Goal: Task Accomplishment & Management: Use online tool/utility

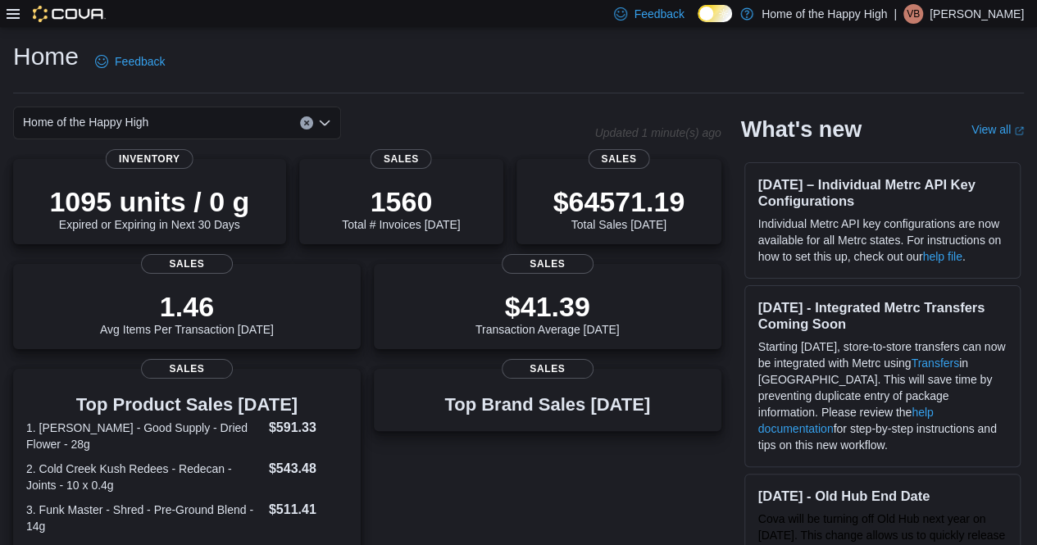
click at [10, 11] on icon at bounding box center [13, 13] width 13 height 13
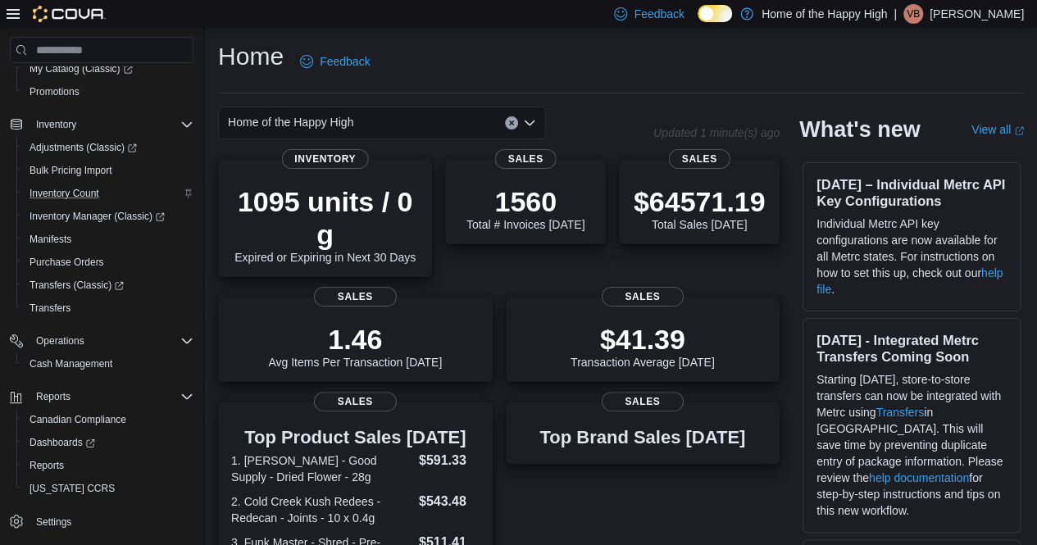
scroll to position [164, 0]
click at [38, 467] on span "Reports" at bounding box center [47, 463] width 34 height 13
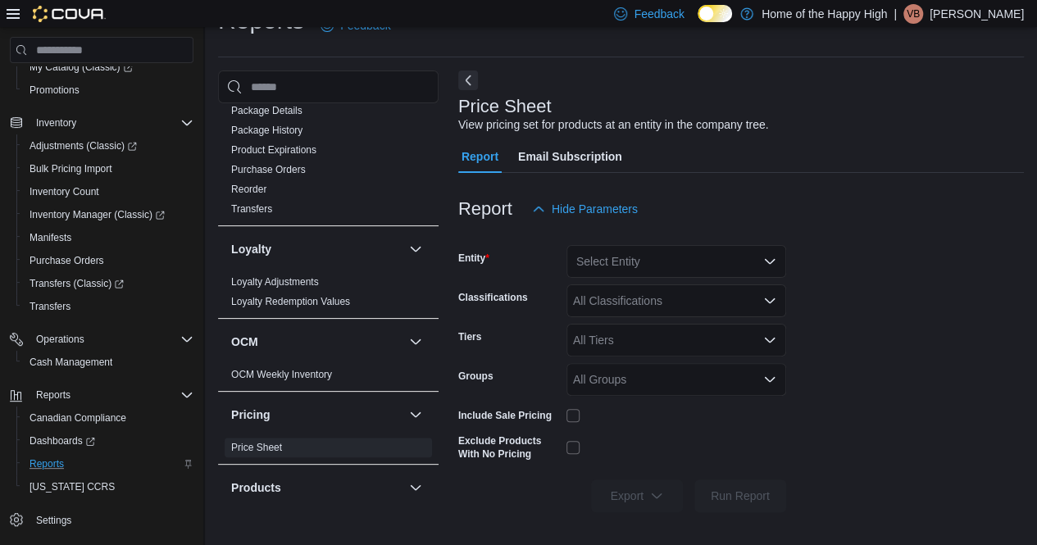
scroll to position [738, 0]
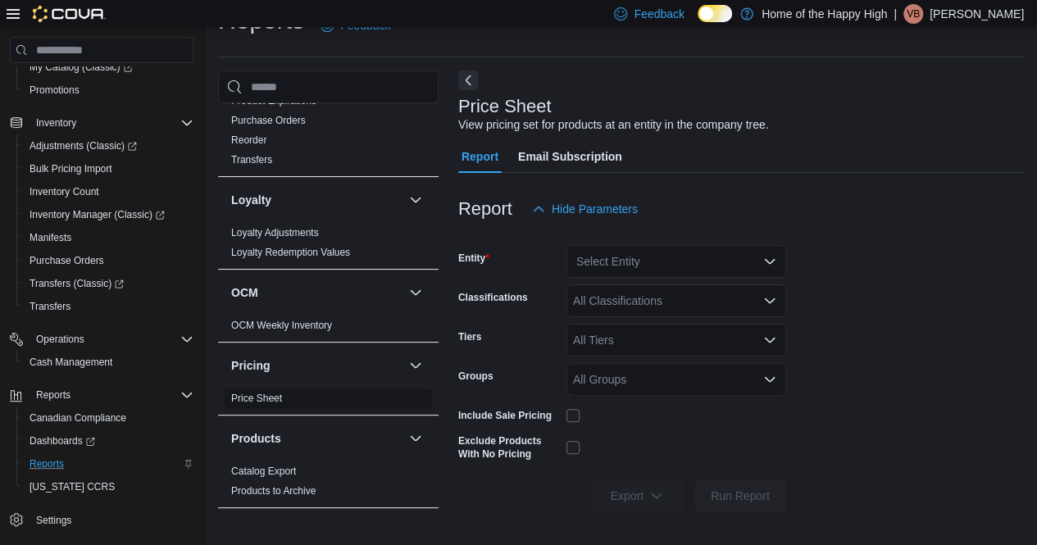
click at [297, 389] on span "Price Sheet" at bounding box center [328, 399] width 207 height 20
click at [281, 393] on link "Price Sheet" at bounding box center [256, 398] width 51 height 11
click at [732, 248] on div "Select Entity" at bounding box center [677, 261] width 220 height 33
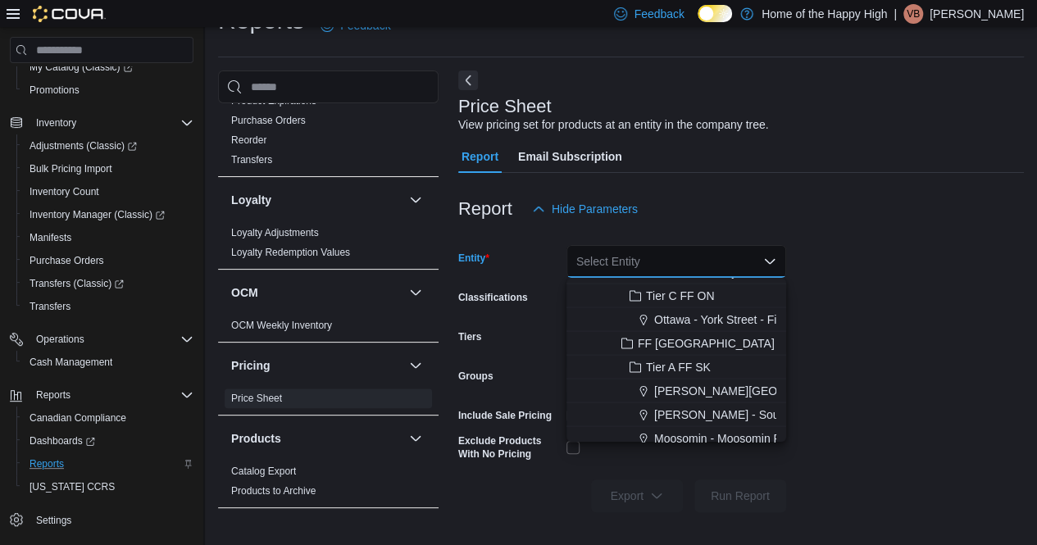
scroll to position [1640, 0]
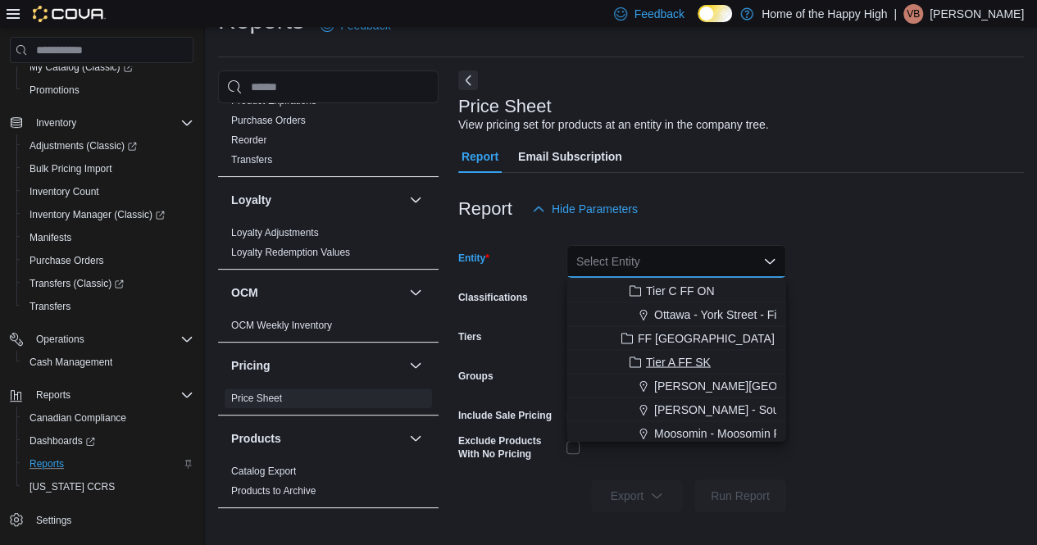
drag, startPoint x: 699, startPoint y: 348, endPoint x: 701, endPoint y: 362, distance: 13.2
click at [701, 362] on span "Tier A FF SK" at bounding box center [678, 361] width 65 height 16
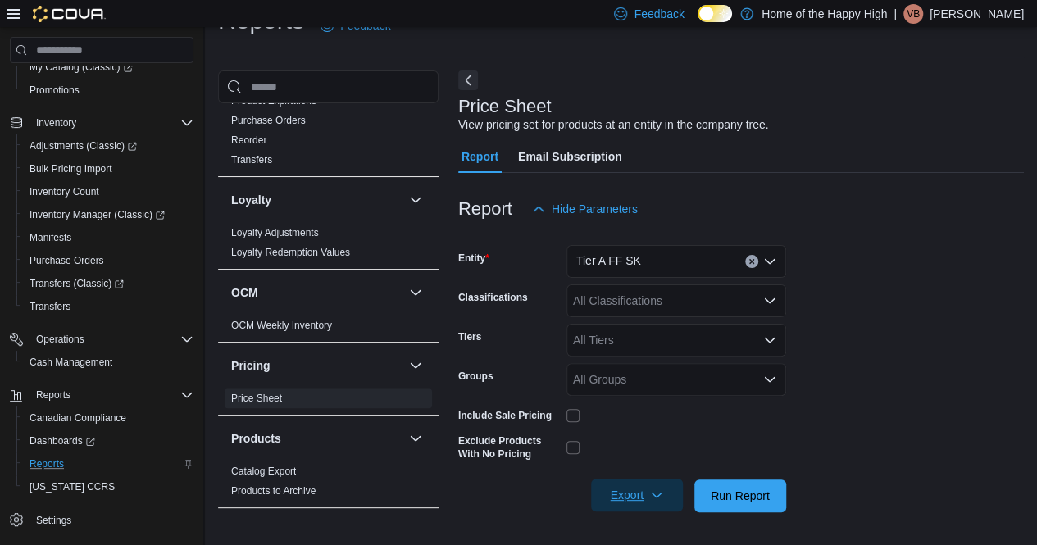
click at [644, 499] on span "Export" at bounding box center [637, 495] width 72 height 33
click at [663, 394] on span "Export to Excel" at bounding box center [640, 397] width 74 height 13
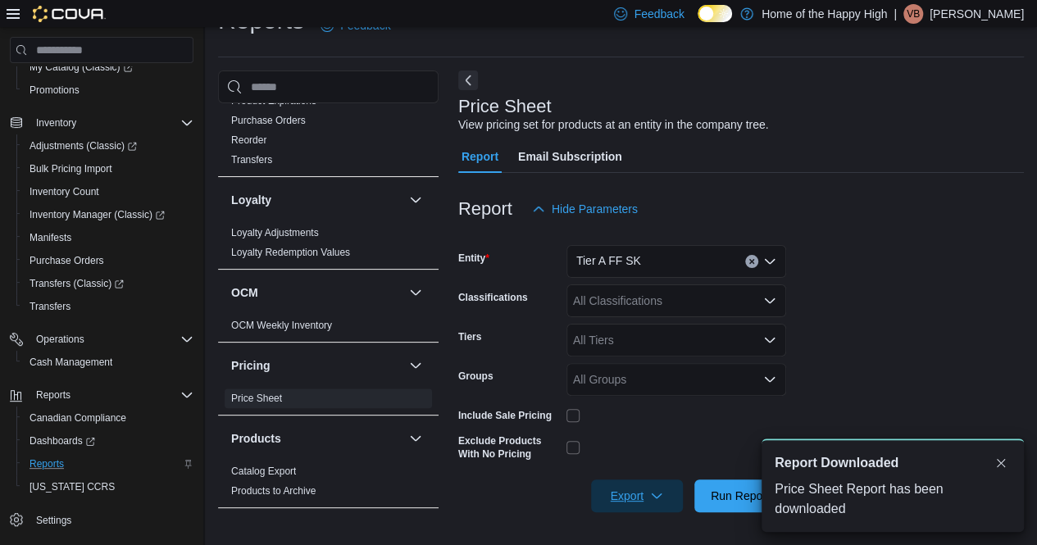
scroll to position [0, 0]
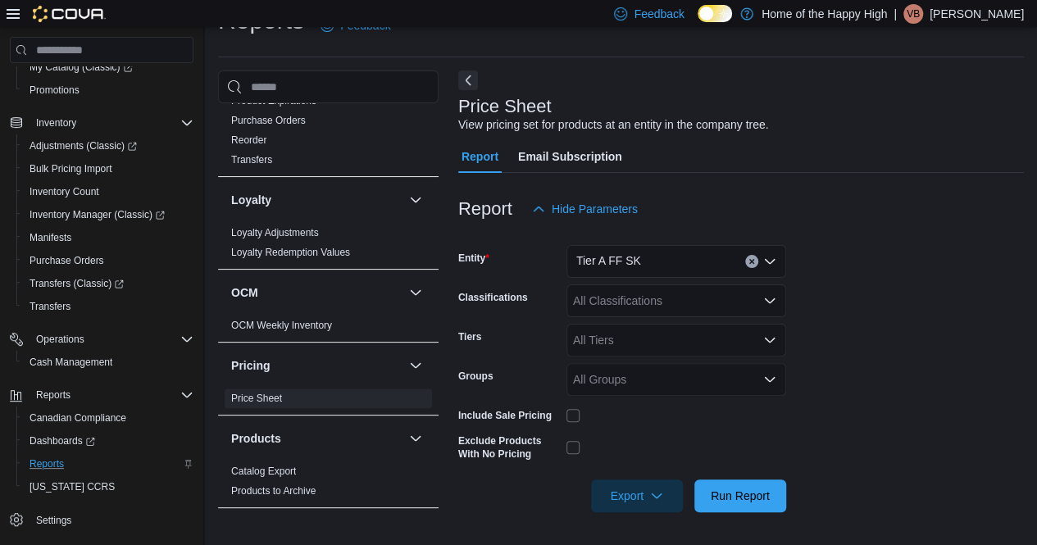
click at [746, 260] on button "Clear input" at bounding box center [751, 261] width 13 height 13
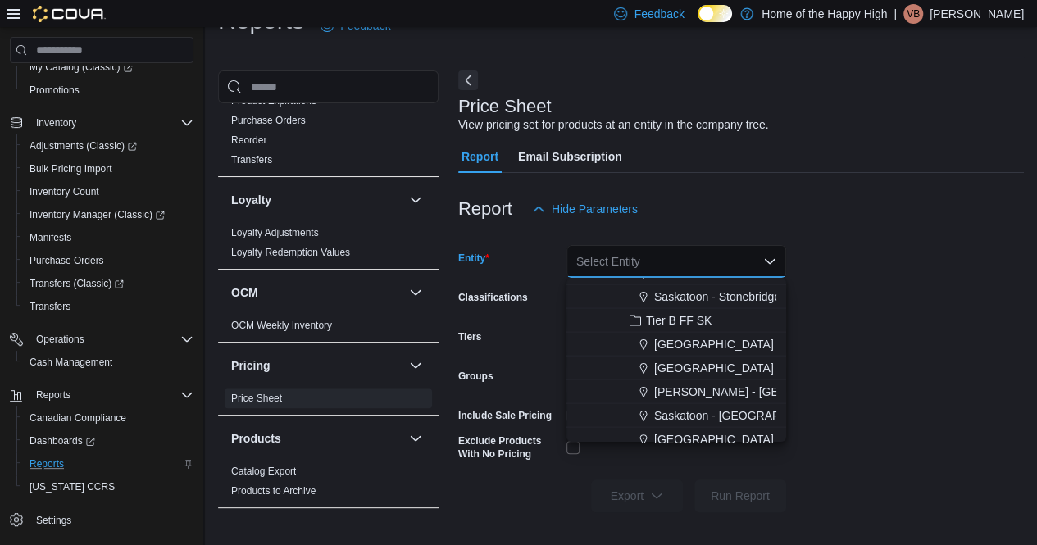
scroll to position [1804, 0]
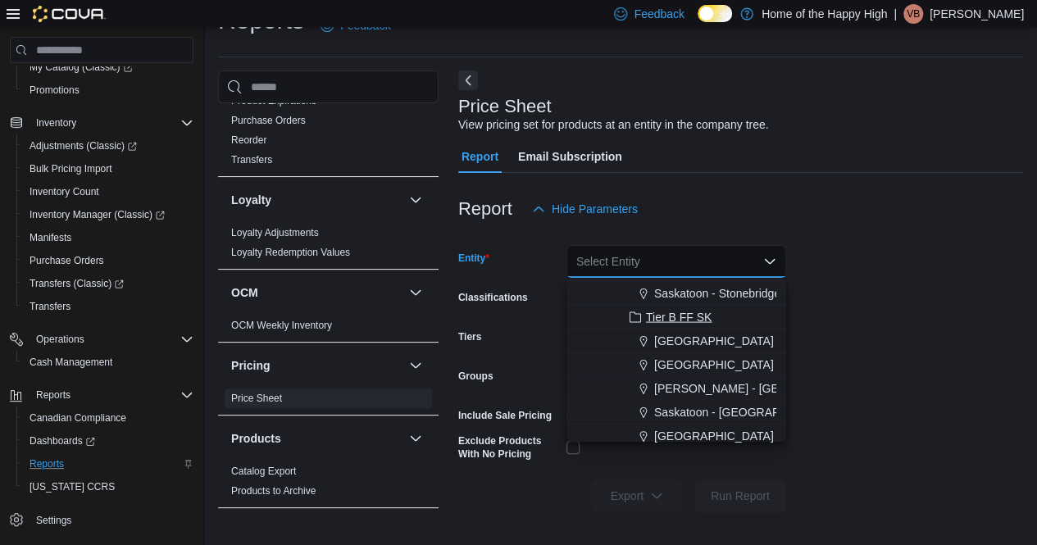
click at [686, 312] on span "Tier B FF SK" at bounding box center [679, 316] width 66 height 16
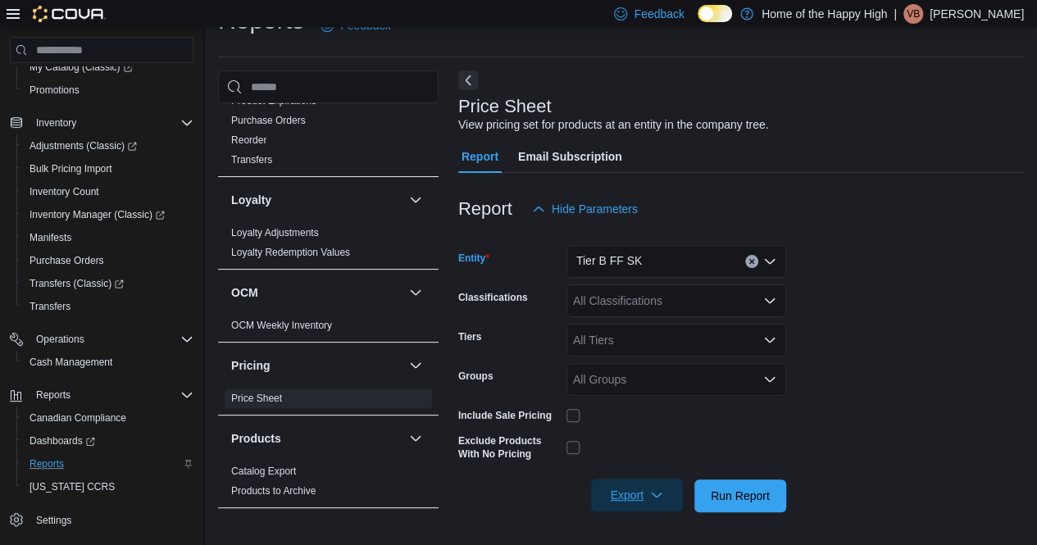
click at [651, 493] on icon "button" at bounding box center [656, 495] width 13 height 13
click at [629, 399] on span "Export to Excel" at bounding box center [640, 397] width 74 height 13
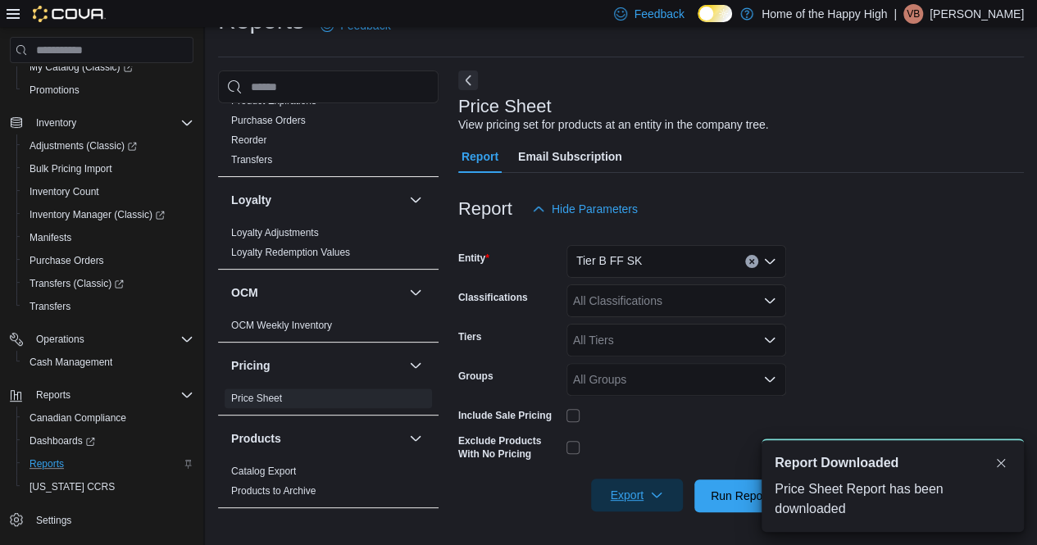
scroll to position [0, 0]
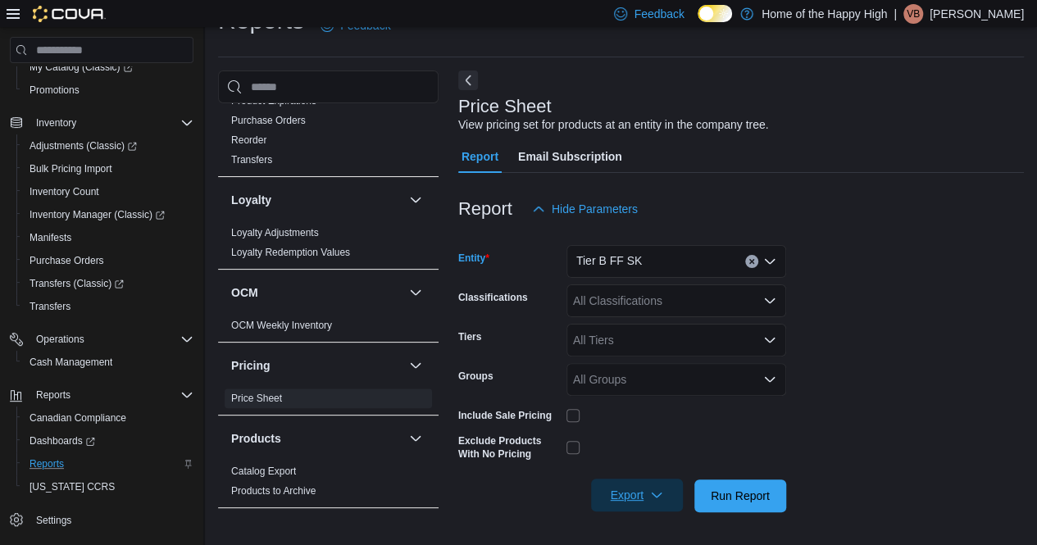
click at [744, 266] on div "Tier B FF SK" at bounding box center [677, 261] width 220 height 33
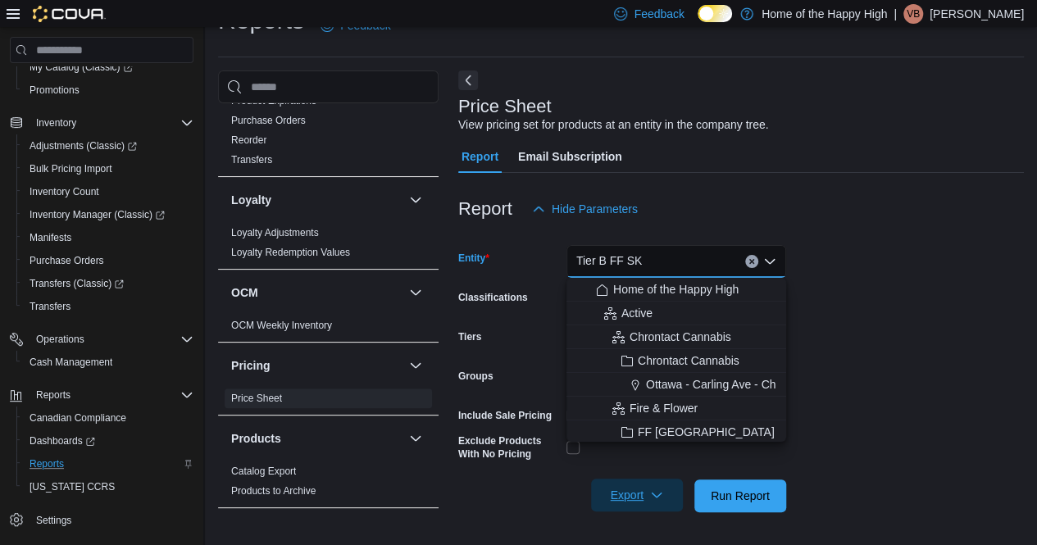
click at [757, 253] on div "Tier B FF SK Combo box. Selected. Tier B FF SK. Press Backspace to delete Tier …" at bounding box center [677, 261] width 220 height 33
click at [755, 255] on div "Tier B FF SK" at bounding box center [677, 261] width 220 height 33
click at [754, 258] on icon "Clear input" at bounding box center [752, 261] width 7 height 7
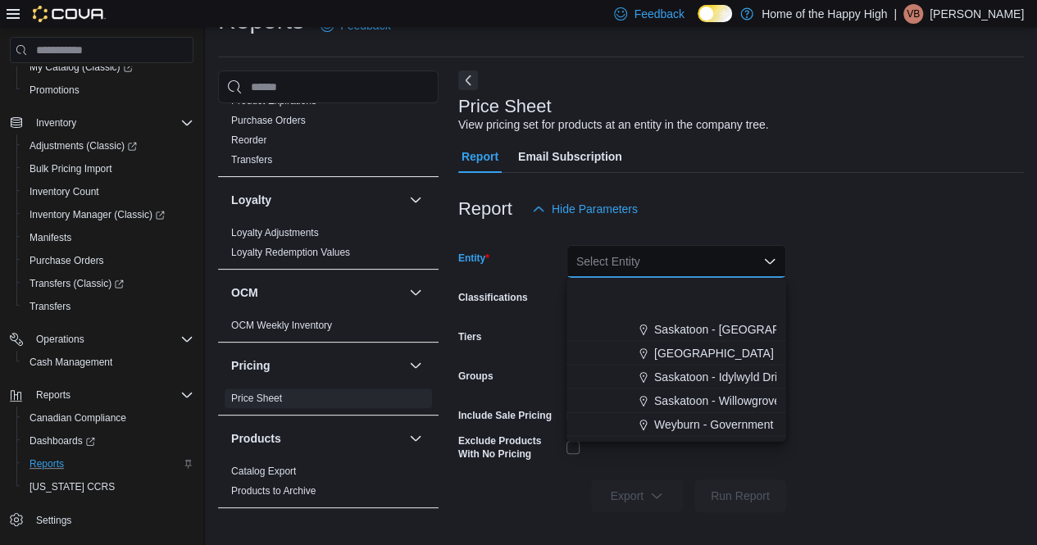
scroll to position [1968, 0]
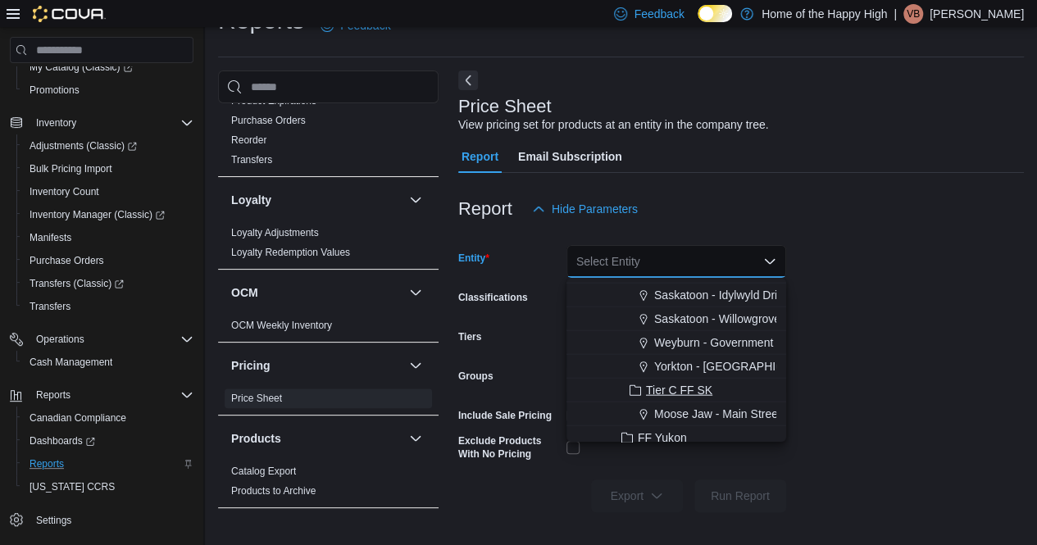
click at [712, 388] on span "Tier C FF SK" at bounding box center [679, 390] width 66 height 16
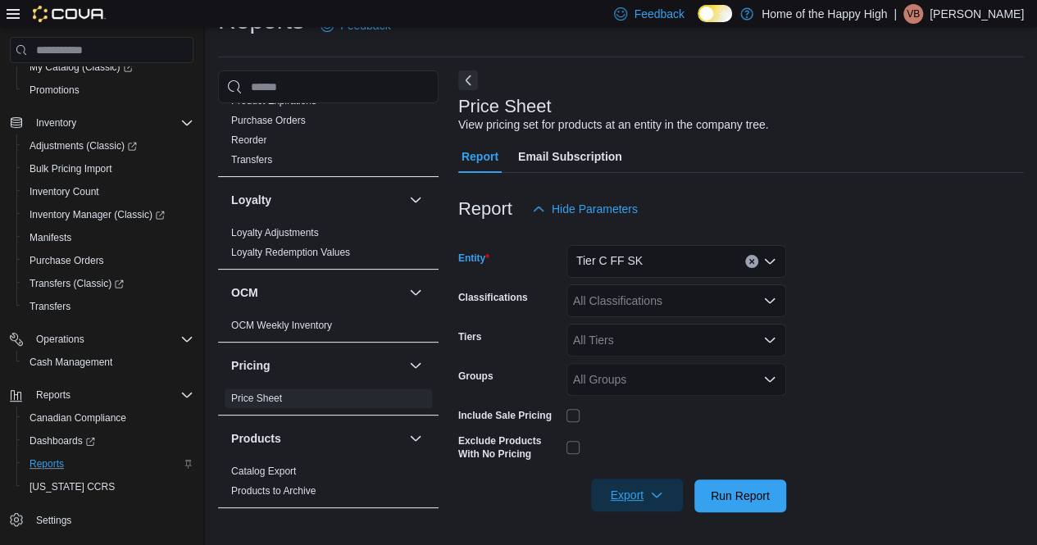
click at [635, 491] on span "Export" at bounding box center [637, 495] width 72 height 33
click at [658, 412] on button "Export to Excel" at bounding box center [639, 397] width 93 height 33
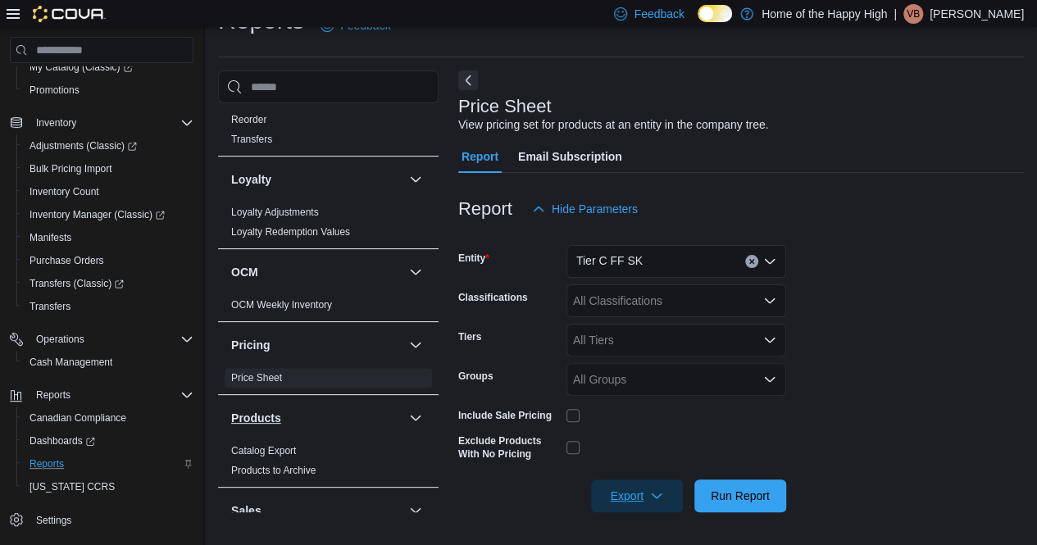
scroll to position [758, 0]
click at [751, 262] on icon "Clear input" at bounding box center [751, 262] width 4 height 4
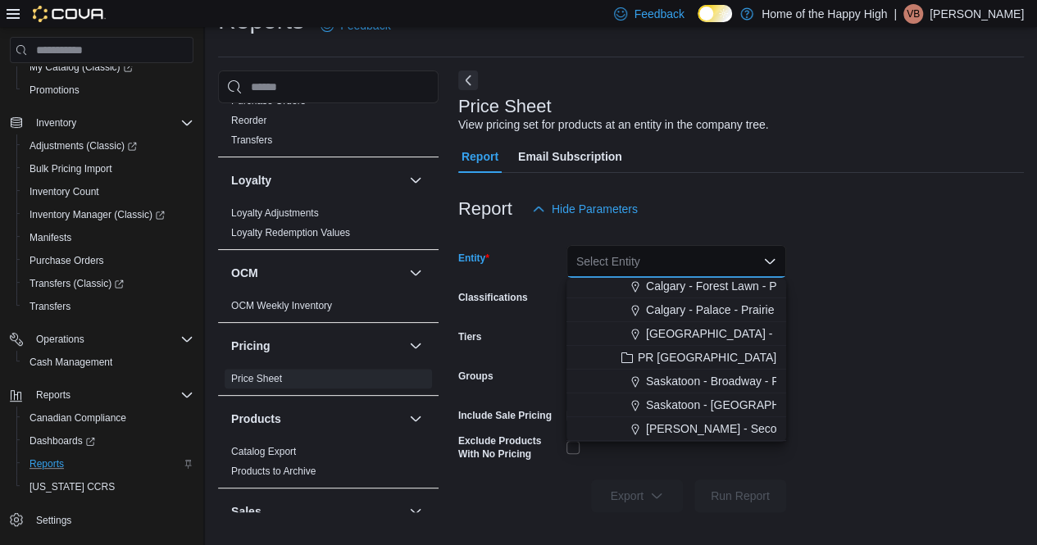
scroll to position [3197, 0]
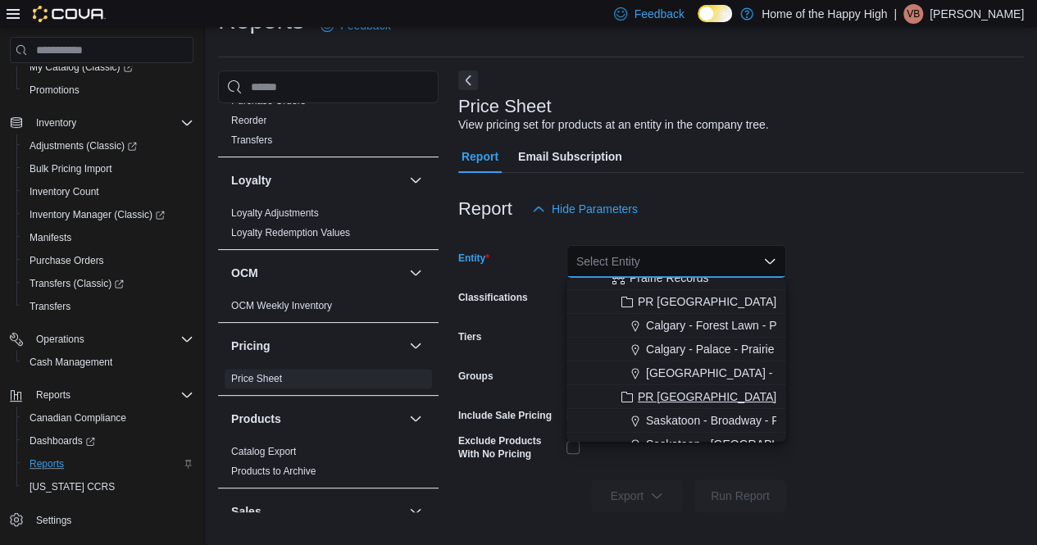
click at [689, 399] on span "PR [GEOGRAPHIC_DATA]" at bounding box center [707, 397] width 139 height 16
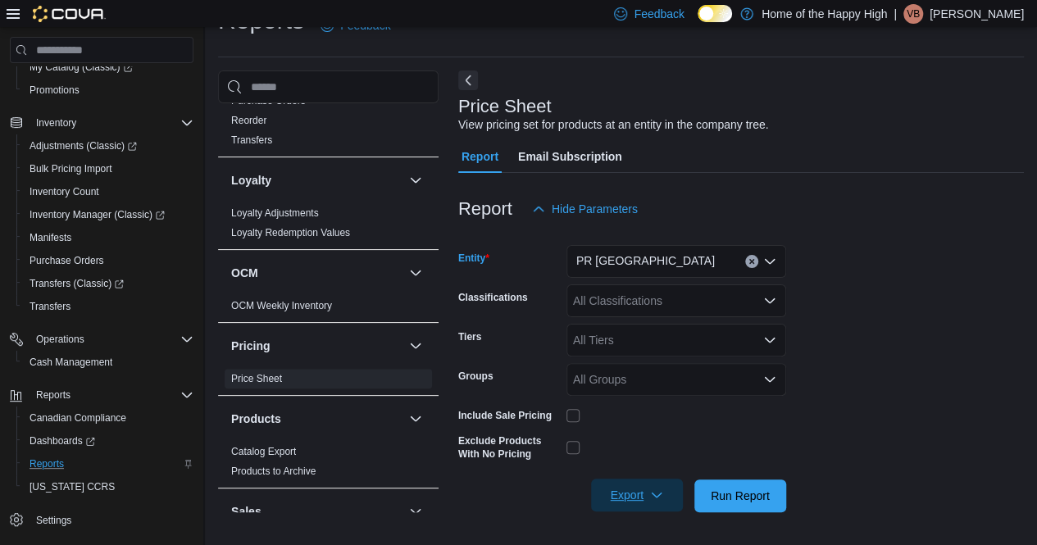
click at [639, 488] on span "Export" at bounding box center [637, 495] width 72 height 33
click at [646, 407] on button "Export to Excel" at bounding box center [639, 397] width 93 height 33
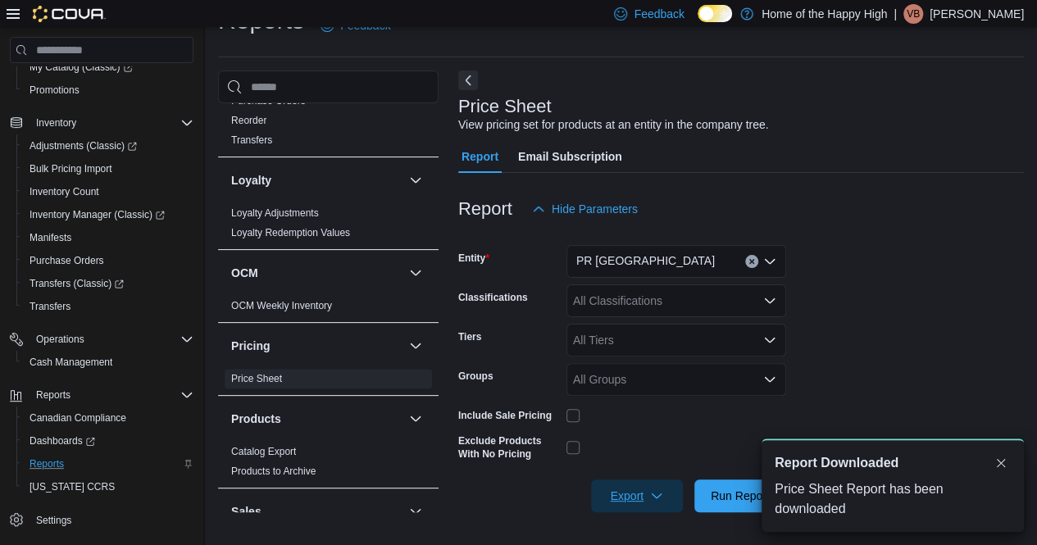
scroll to position [0, 0]
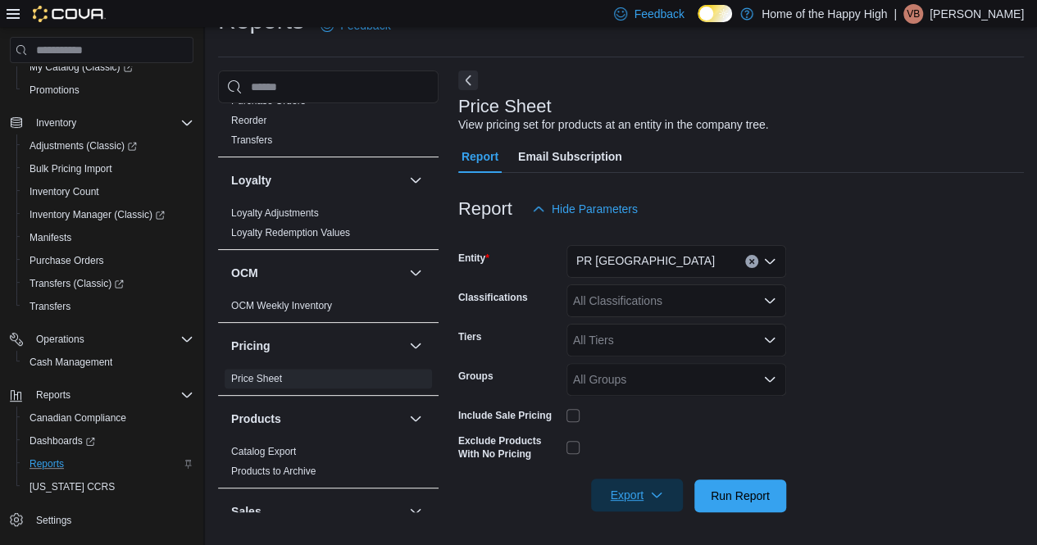
click at [658, 498] on icon "button" at bounding box center [656, 495] width 13 height 13
click at [604, 396] on span "Export to Excel" at bounding box center [640, 397] width 74 height 13
click at [74, 170] on span "Bulk Pricing Import" at bounding box center [71, 168] width 83 height 13
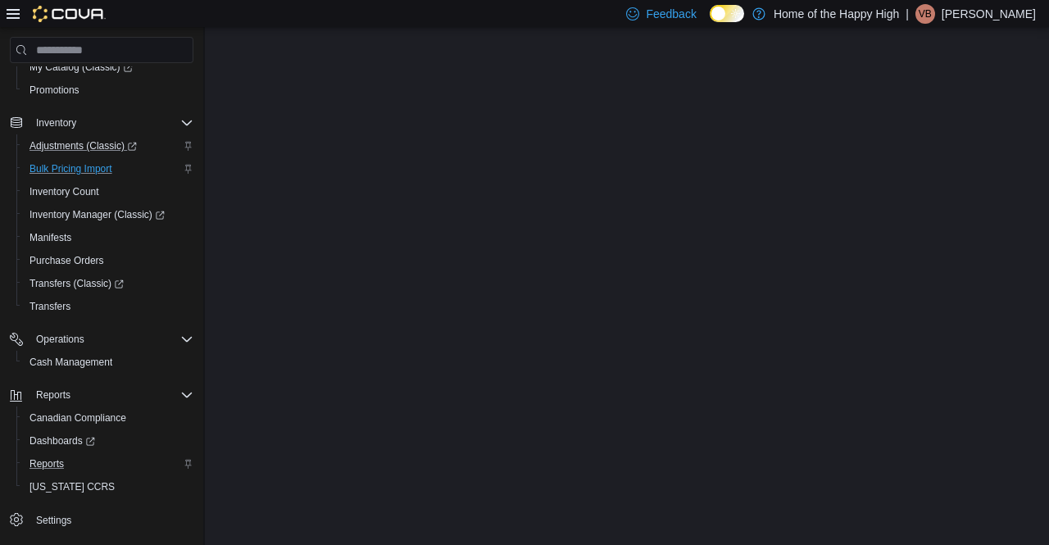
scroll to position [148, 0]
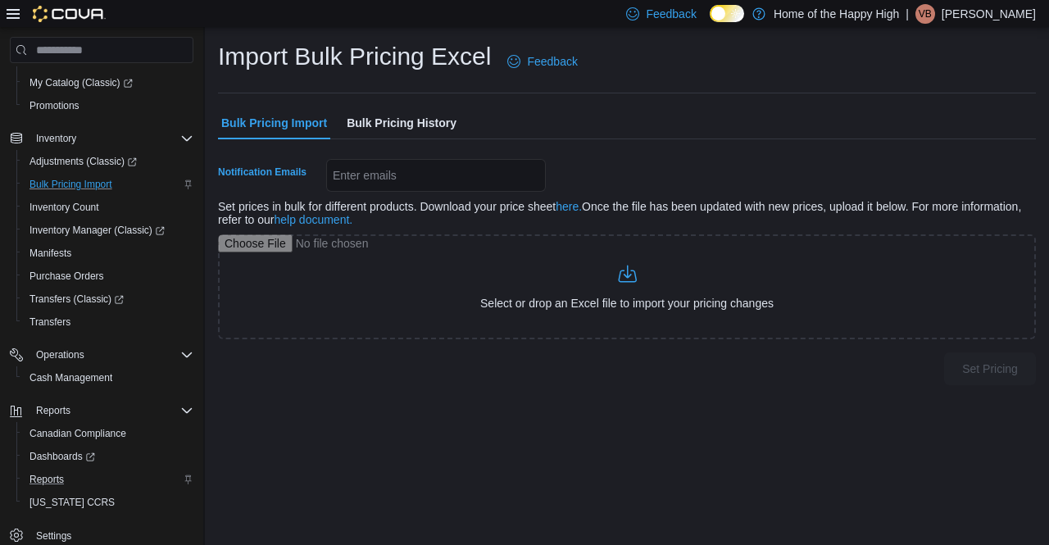
click at [462, 180] on div "Enter emails" at bounding box center [436, 175] width 220 height 33
type input "**********"
drag, startPoint x: 514, startPoint y: 179, endPoint x: 331, endPoint y: 176, distance: 182.8
click at [331, 176] on div "**********" at bounding box center [436, 175] width 220 height 33
drag, startPoint x: 507, startPoint y: 178, endPoint x: 331, endPoint y: 178, distance: 175.5
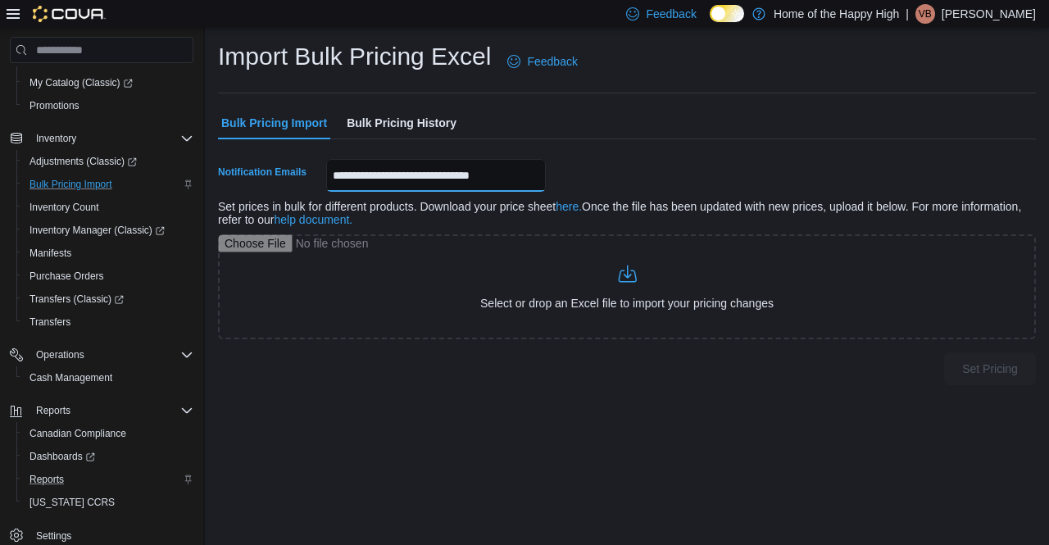
click at [331, 178] on div "**********" at bounding box center [436, 175] width 220 height 33
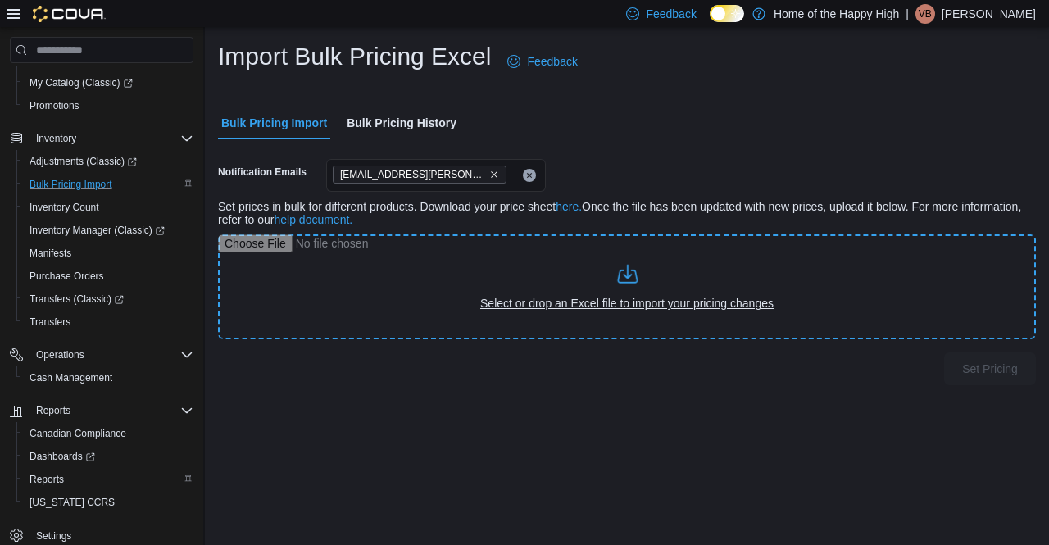
click at [391, 260] on input "file" at bounding box center [627, 286] width 818 height 105
type input "**********"
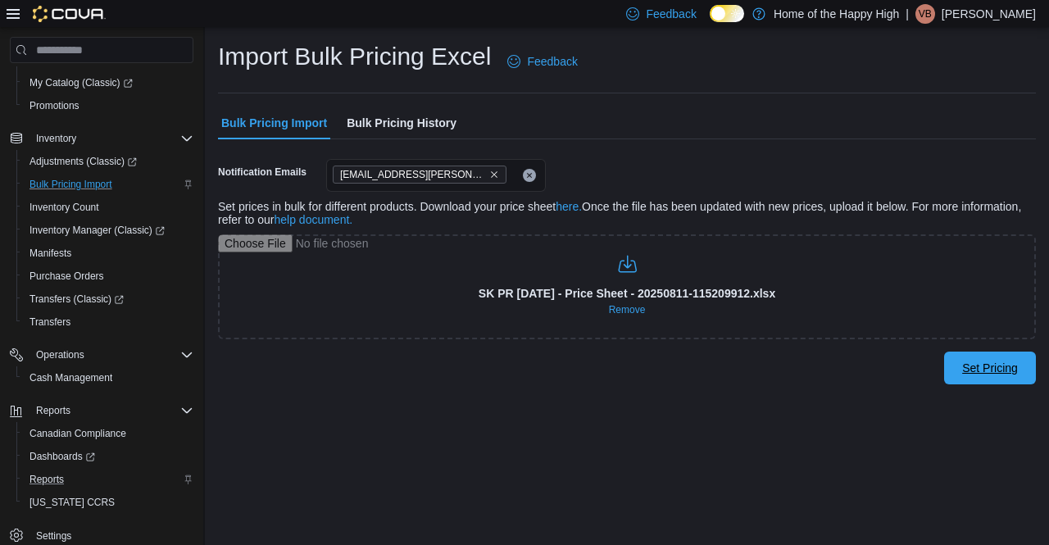
click at [1013, 363] on span "Set Pricing" at bounding box center [991, 368] width 56 height 16
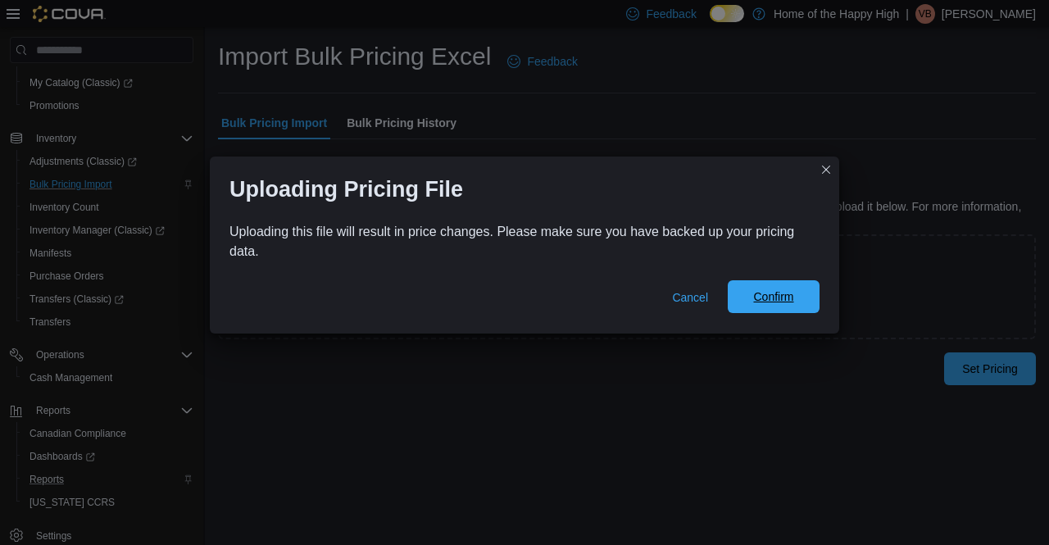
click at [796, 301] on span "Confirm" at bounding box center [774, 296] width 72 height 33
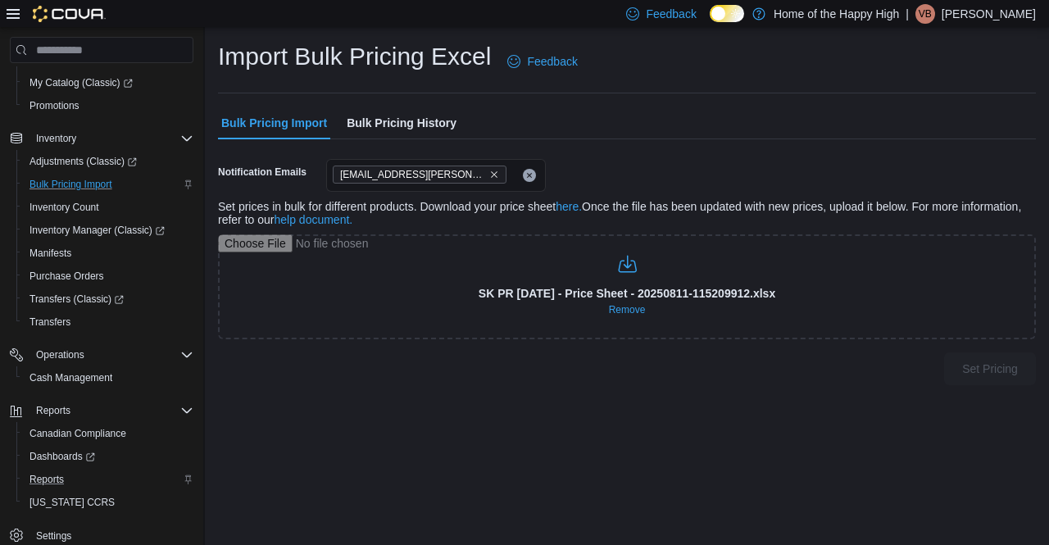
click at [494, 411] on div "Import Bulk Pricing Excel Feedback Bulk Pricing Import Bulk Pricing History Not…" at bounding box center [627, 286] width 844 height 518
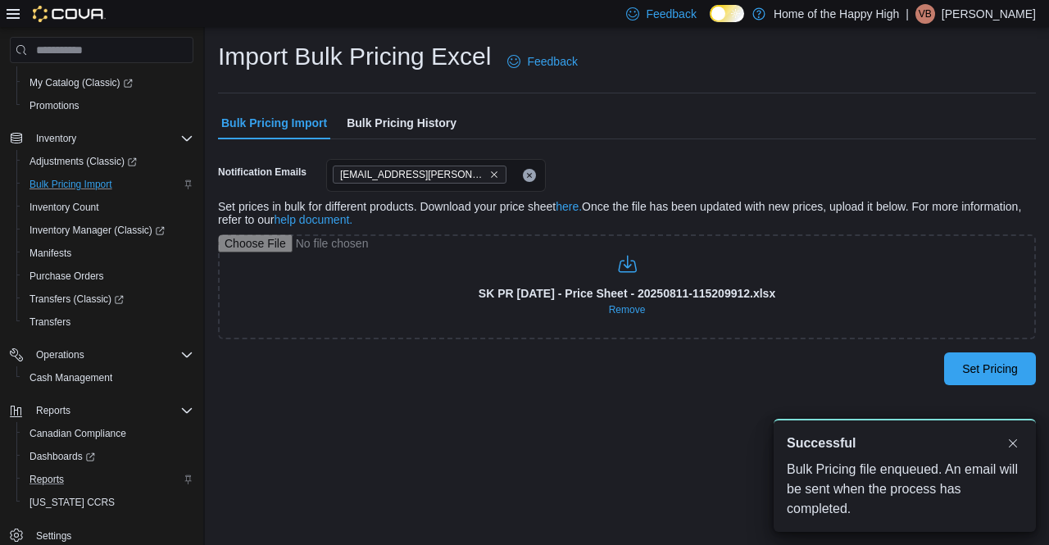
click at [446, 120] on span "Bulk Pricing History" at bounding box center [402, 123] width 110 height 33
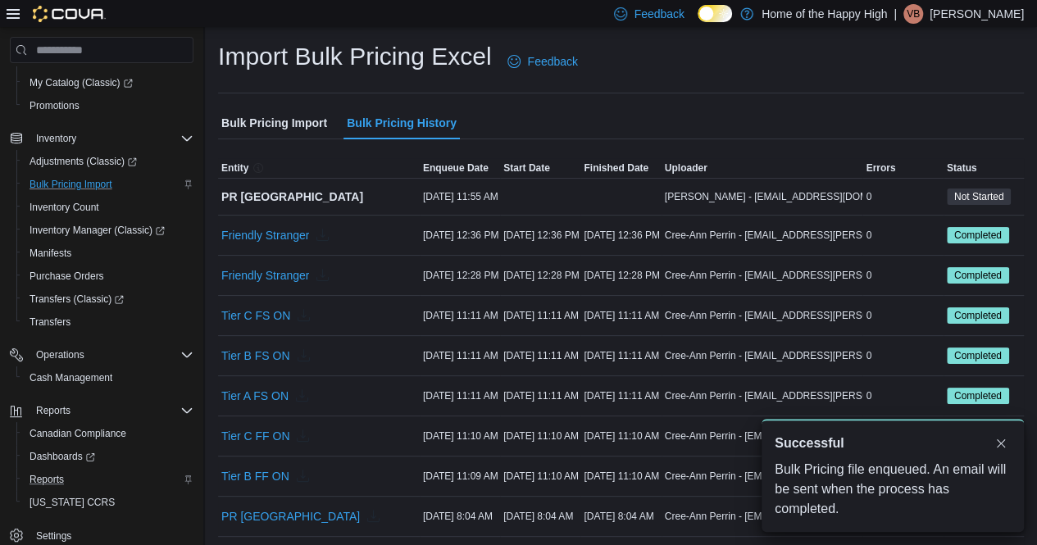
click at [292, 116] on span "Bulk Pricing Import" at bounding box center [274, 123] width 106 height 33
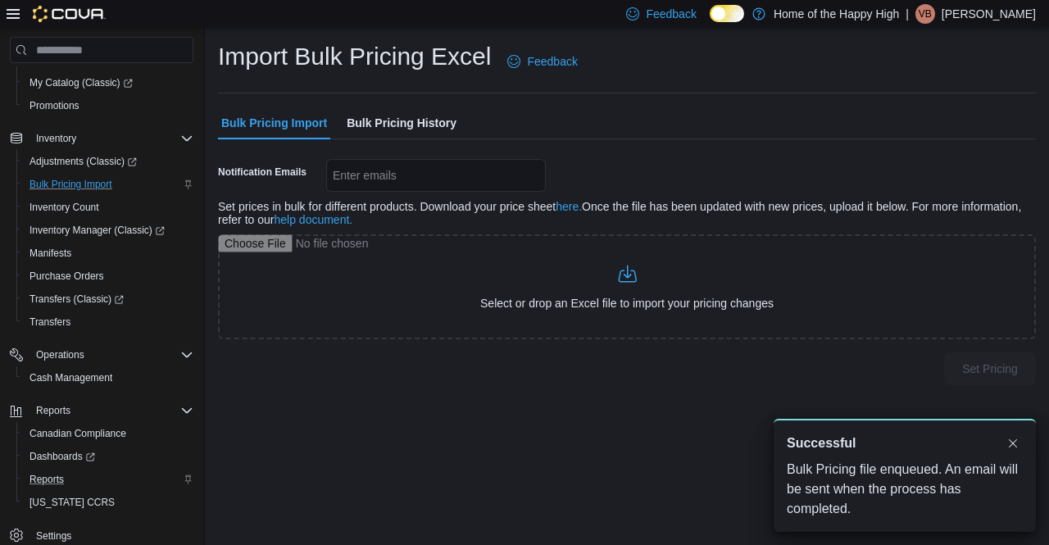
click at [411, 114] on span "Bulk Pricing History" at bounding box center [402, 123] width 110 height 33
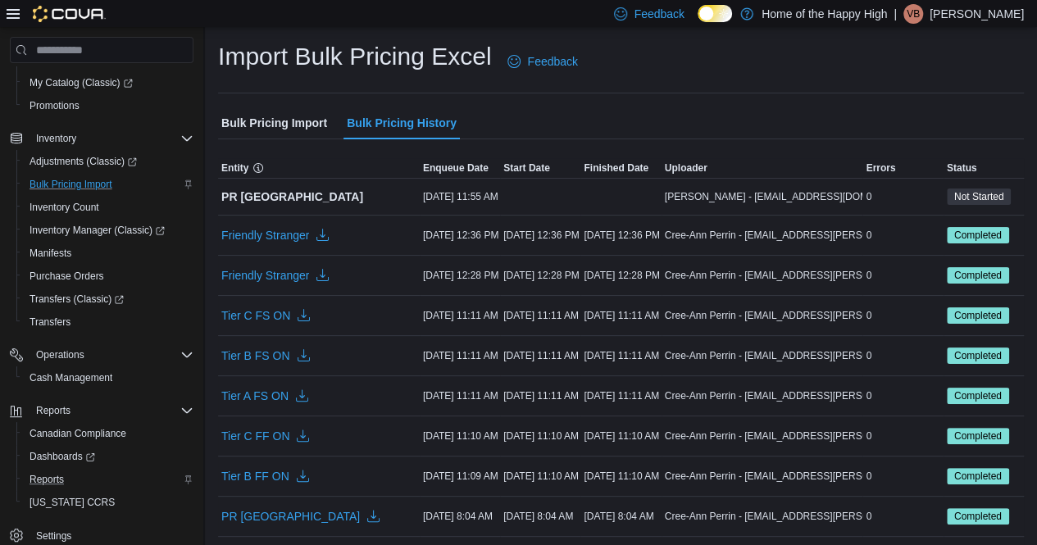
click at [249, 124] on span "Bulk Pricing Import" at bounding box center [274, 123] width 106 height 33
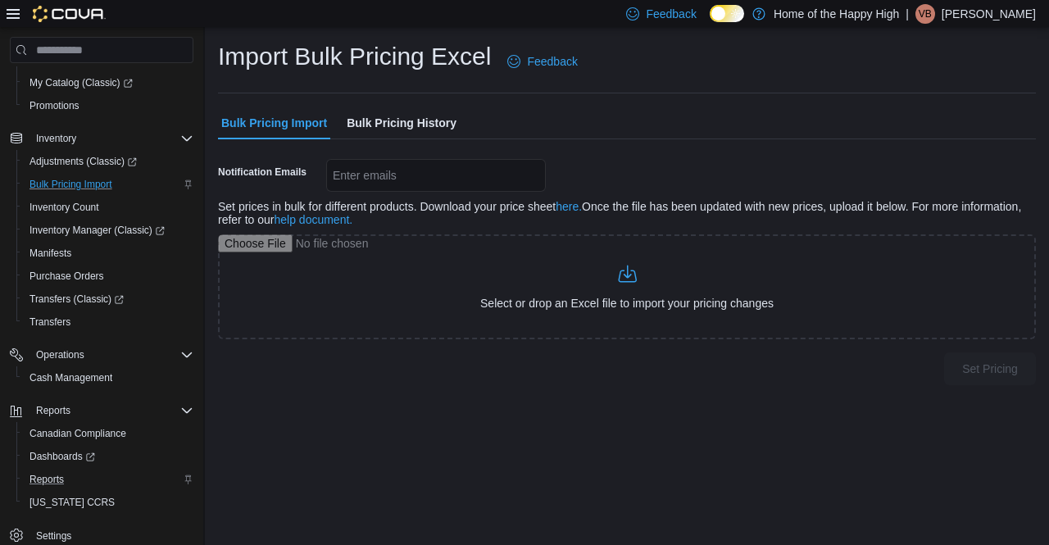
click at [414, 117] on span "Bulk Pricing History" at bounding box center [402, 123] width 110 height 33
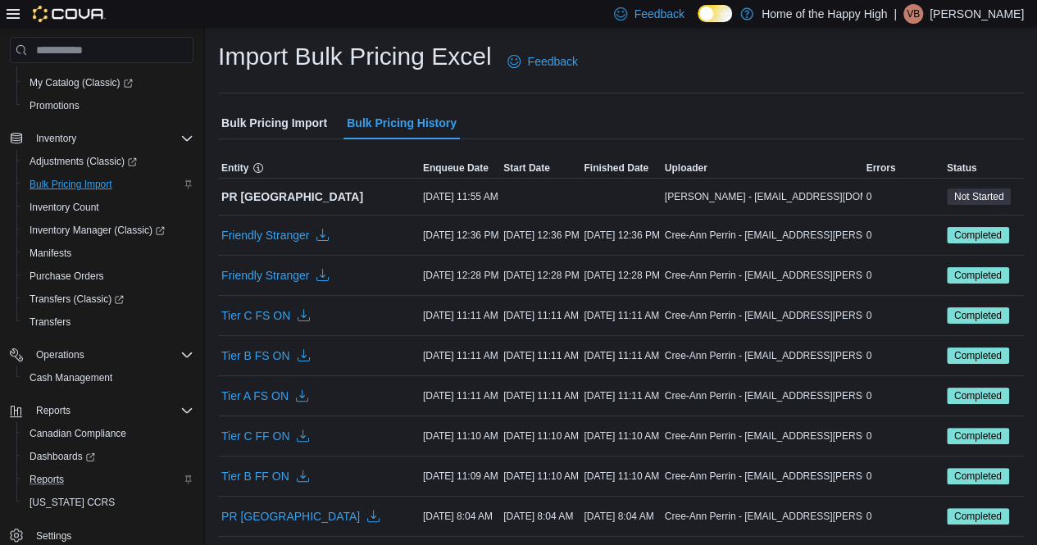
click at [281, 113] on span "Bulk Pricing Import" at bounding box center [274, 123] width 106 height 33
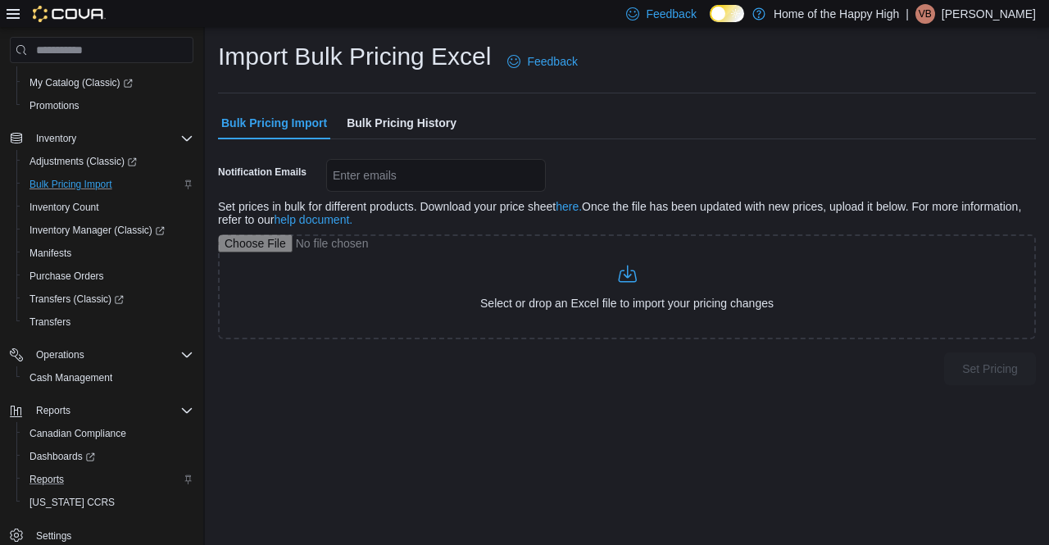
click at [421, 107] on span "Bulk Pricing History" at bounding box center [402, 123] width 110 height 33
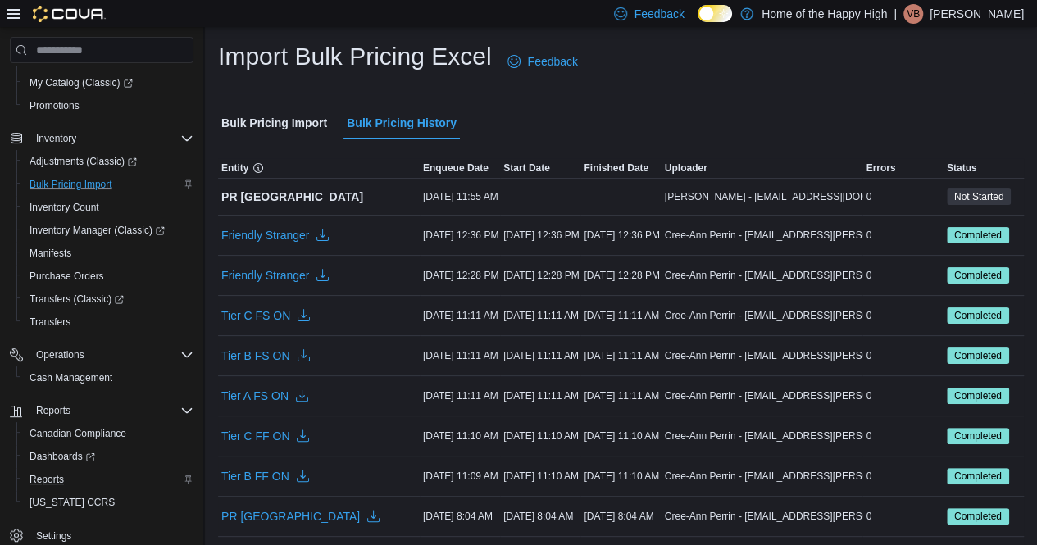
click at [266, 112] on span "Bulk Pricing Import" at bounding box center [274, 123] width 106 height 33
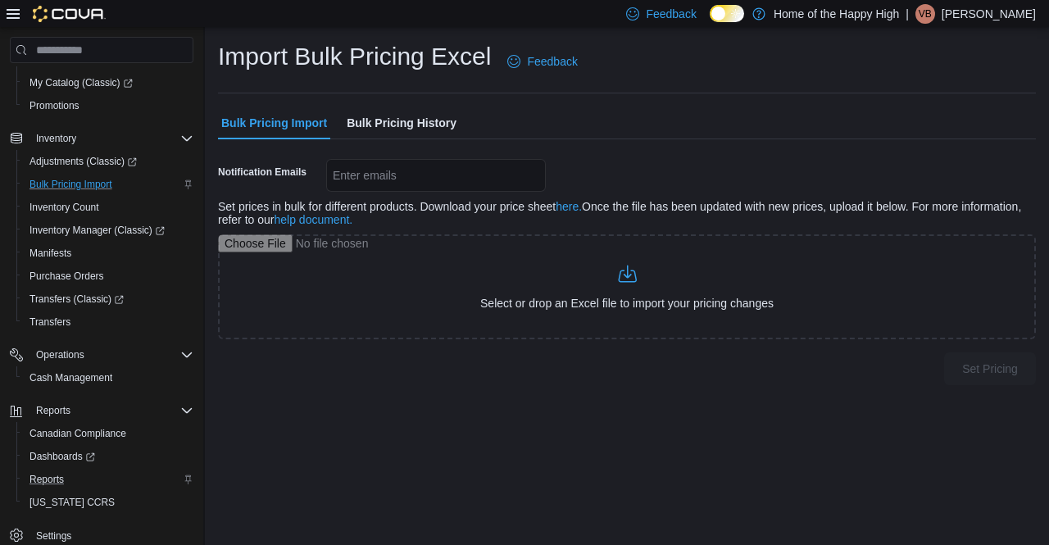
click at [405, 114] on span "Bulk Pricing History" at bounding box center [402, 123] width 110 height 33
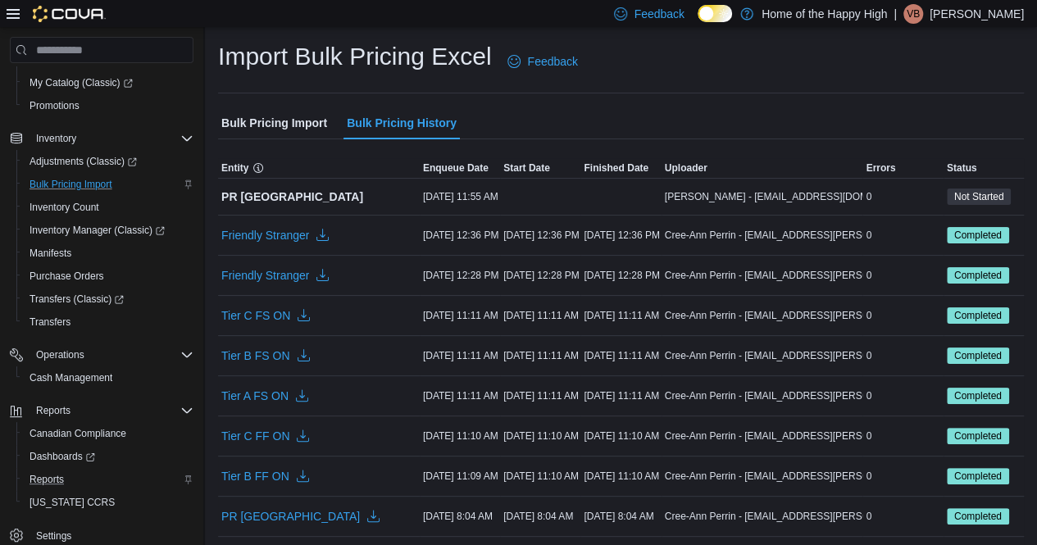
click at [259, 130] on span "Bulk Pricing Import" at bounding box center [274, 123] width 106 height 33
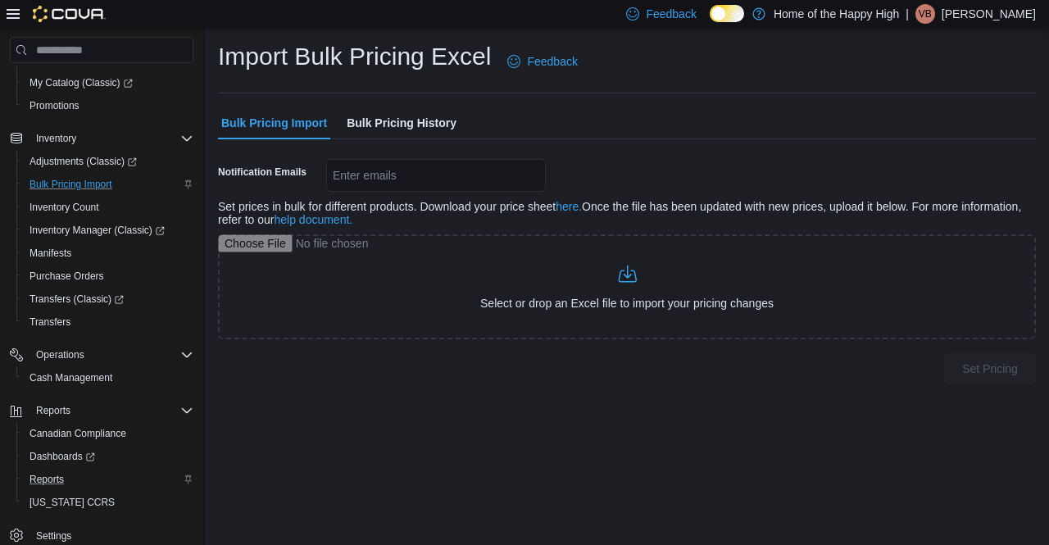
click at [398, 110] on span "Bulk Pricing History" at bounding box center [402, 123] width 110 height 33
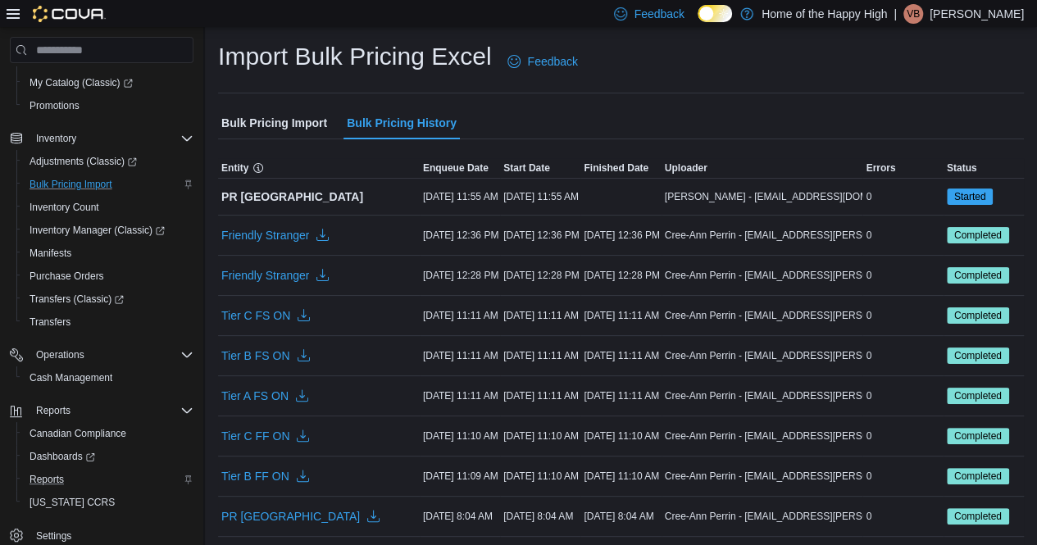
click at [312, 123] on span "Bulk Pricing Import" at bounding box center [274, 123] width 106 height 33
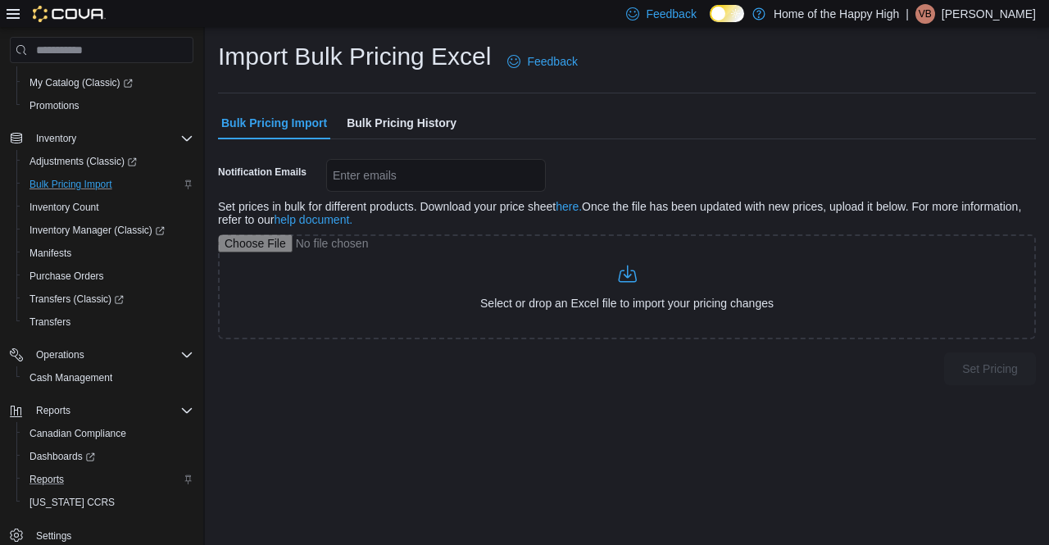
click at [430, 109] on span "Bulk Pricing History" at bounding box center [402, 123] width 110 height 33
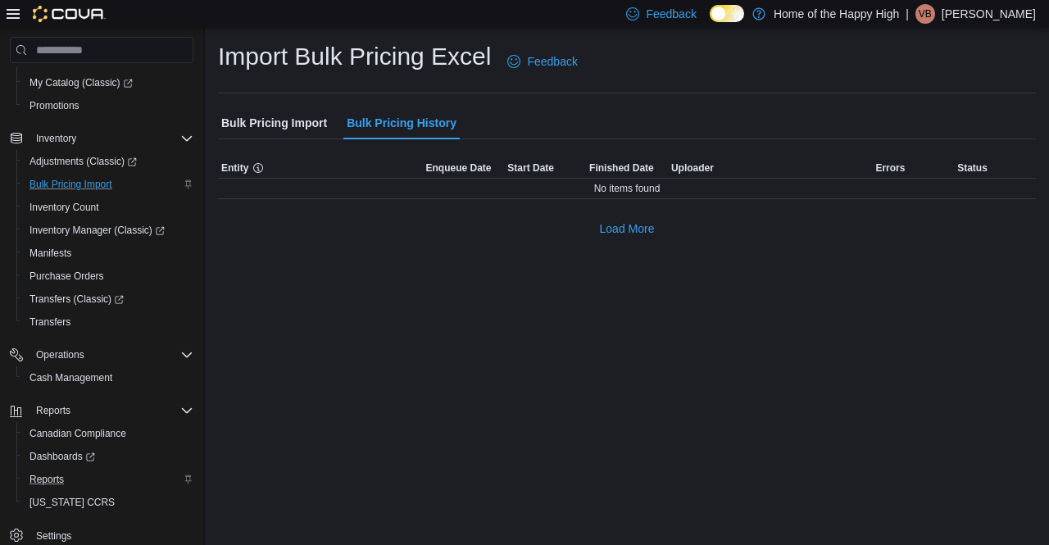
click at [303, 124] on span "Bulk Pricing Import" at bounding box center [274, 123] width 106 height 33
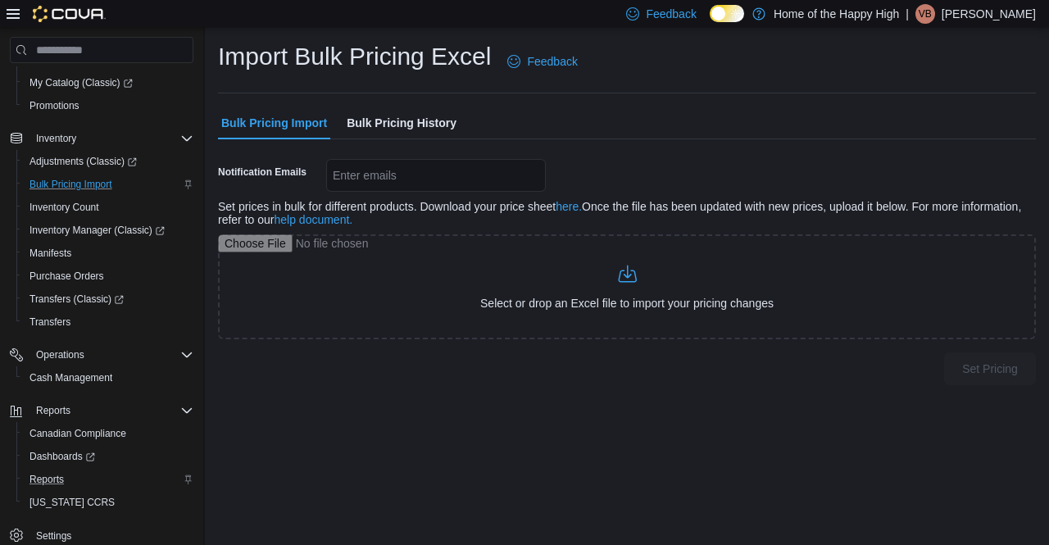
click at [425, 126] on span "Bulk Pricing History" at bounding box center [402, 123] width 110 height 33
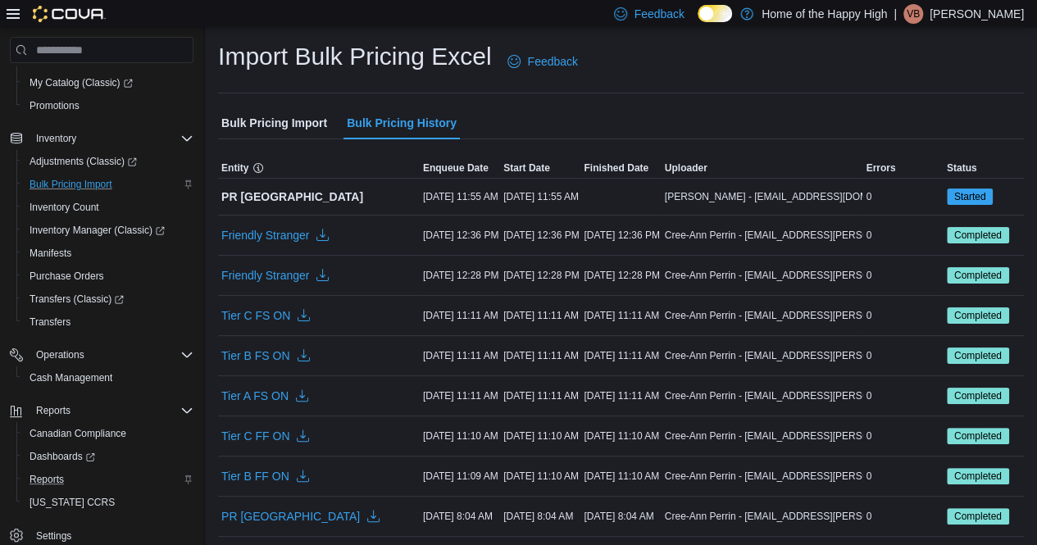
click at [298, 125] on span "Bulk Pricing Import" at bounding box center [274, 123] width 106 height 33
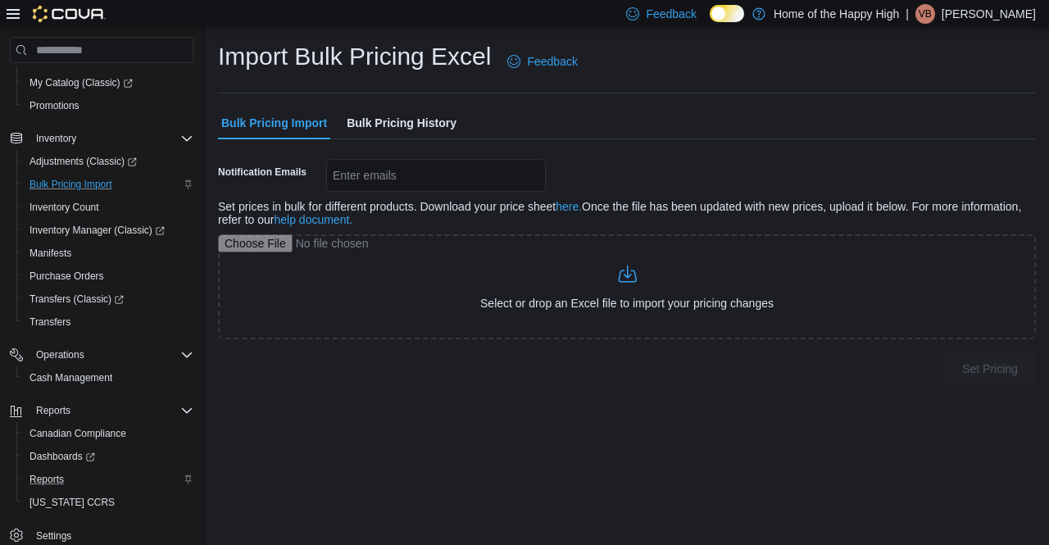
click at [433, 112] on span "Bulk Pricing History" at bounding box center [402, 123] width 110 height 33
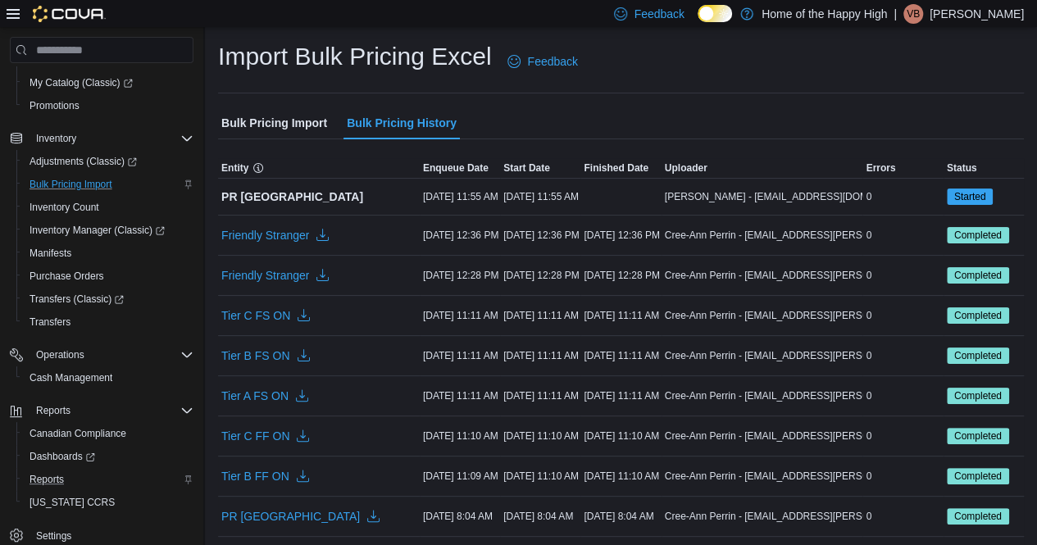
click at [292, 123] on span "Bulk Pricing Import" at bounding box center [274, 123] width 106 height 33
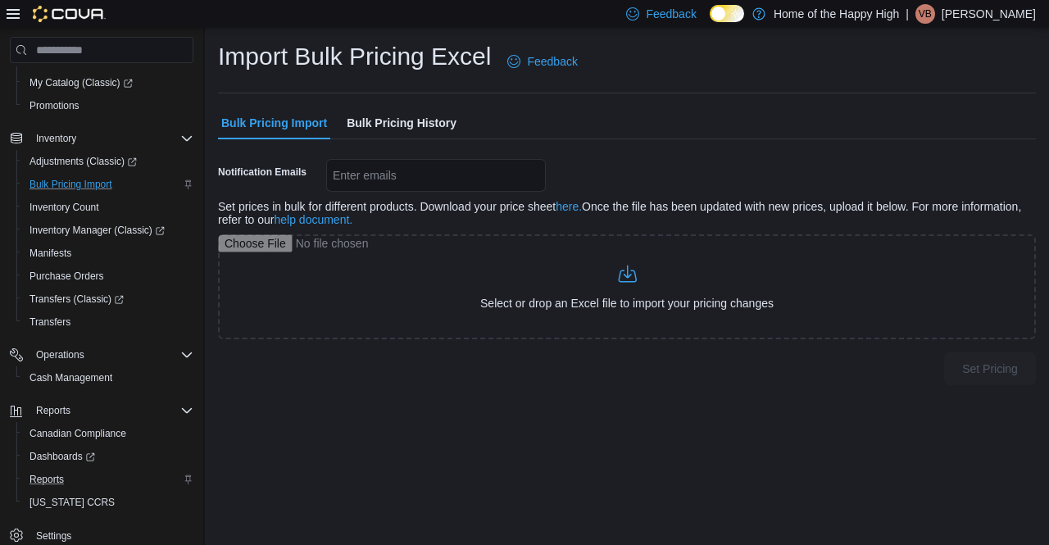
click at [402, 116] on span "Bulk Pricing History" at bounding box center [402, 123] width 110 height 33
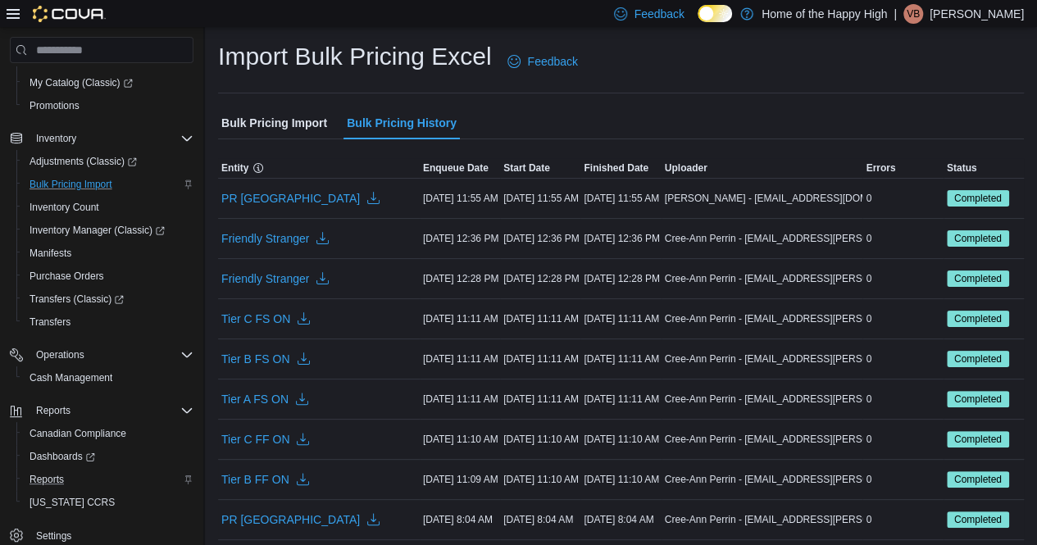
click at [288, 125] on span "Bulk Pricing Import" at bounding box center [274, 123] width 106 height 33
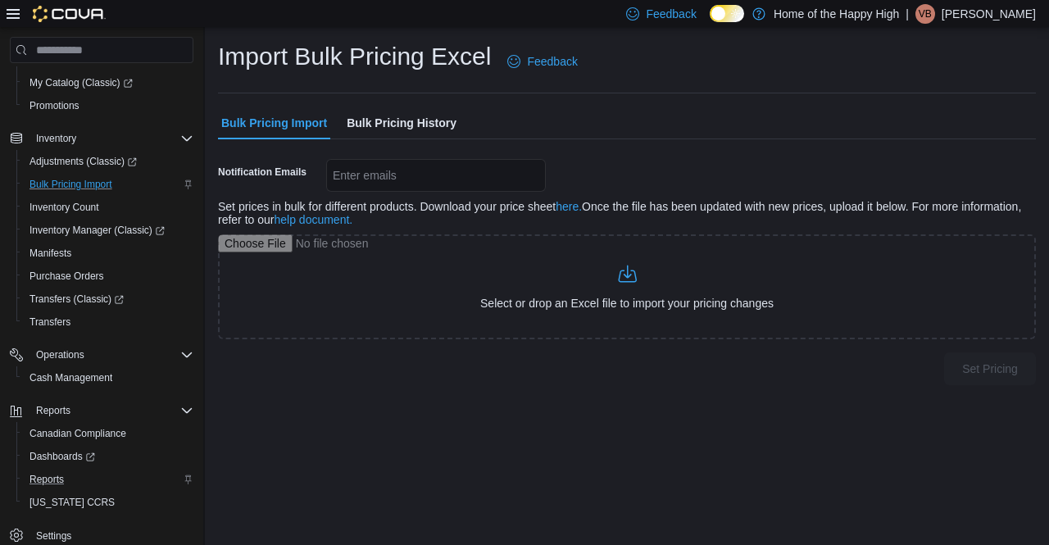
click at [389, 121] on span "Bulk Pricing History" at bounding box center [402, 123] width 110 height 33
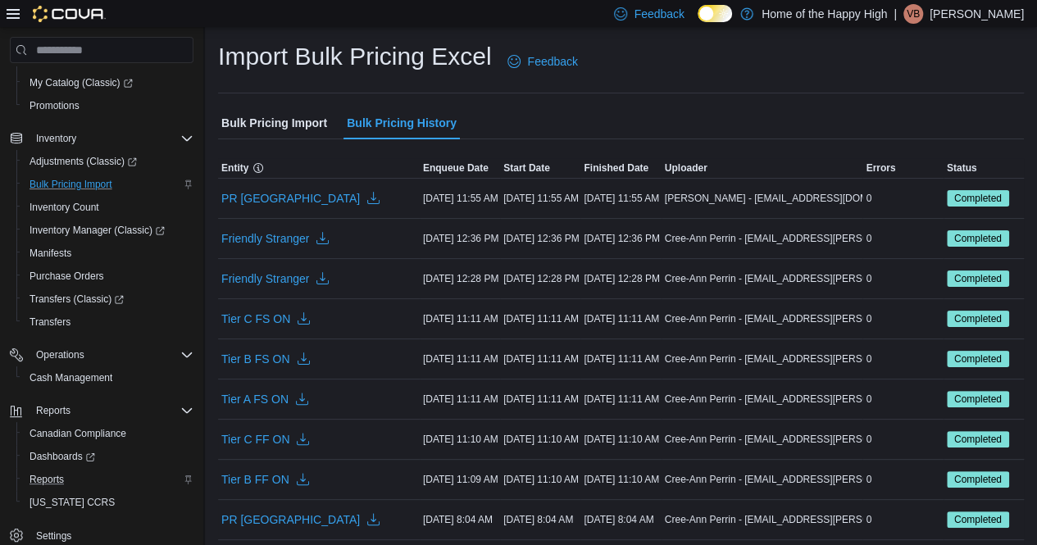
click at [295, 121] on span "Bulk Pricing Import" at bounding box center [274, 123] width 106 height 33
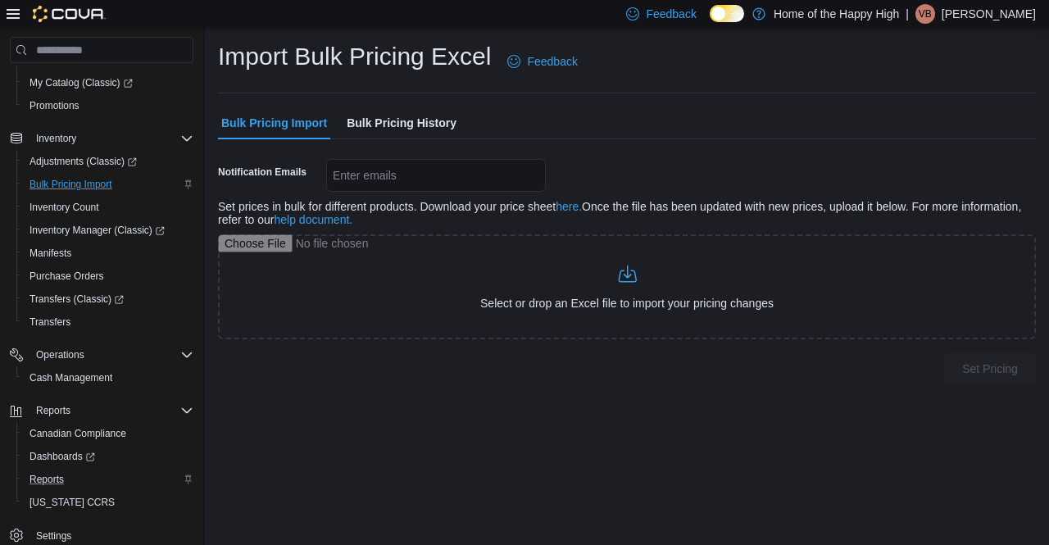
click at [381, 186] on div "Enter emails" at bounding box center [436, 175] width 220 height 33
paste input "**********"
type input "**********"
click at [408, 234] on div "Notification Emails Combo box. Selected. [EMAIL_ADDRESS][PERSON_NAME][DOMAIN_NA…" at bounding box center [627, 249] width 818 height 180
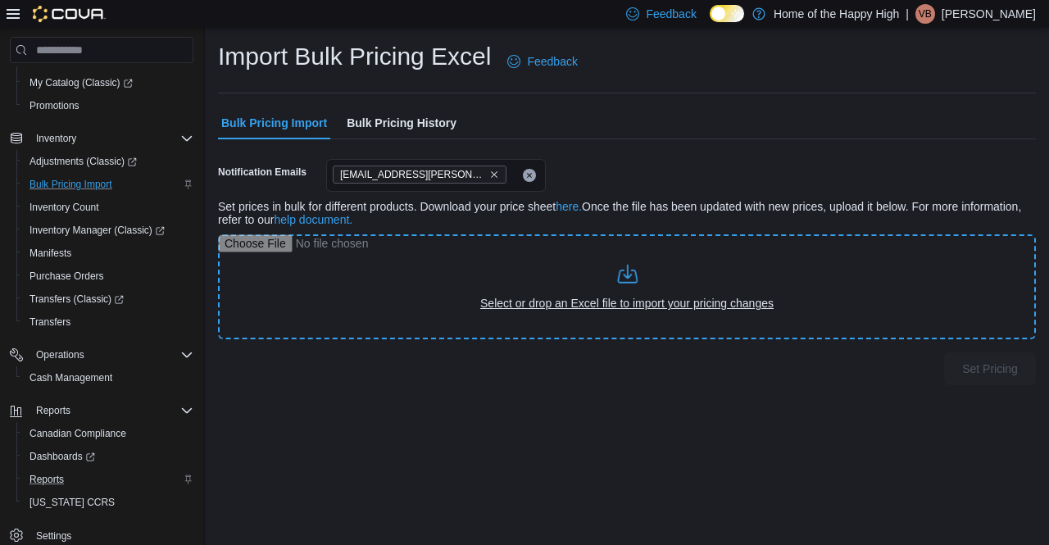
click at [434, 298] on input "file" at bounding box center [627, 286] width 818 height 105
type input "**********"
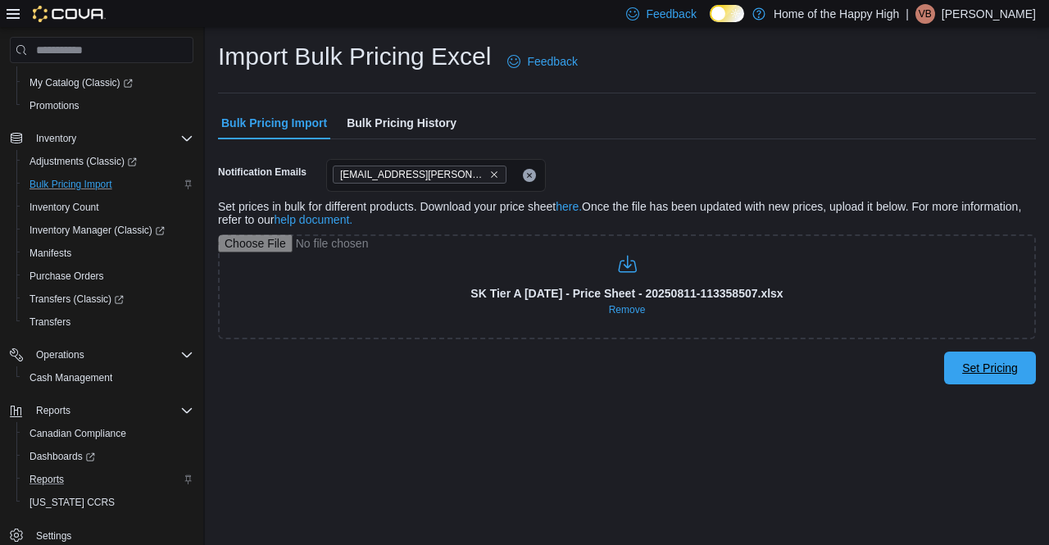
click at [1002, 366] on span "Set Pricing" at bounding box center [991, 368] width 56 height 16
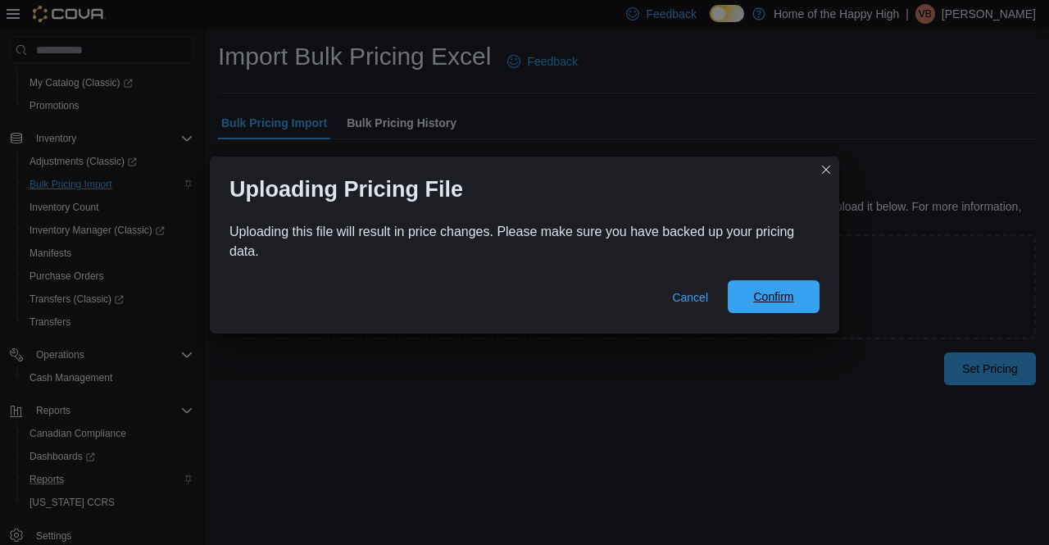
click at [784, 301] on span "Confirm" at bounding box center [773, 297] width 40 height 16
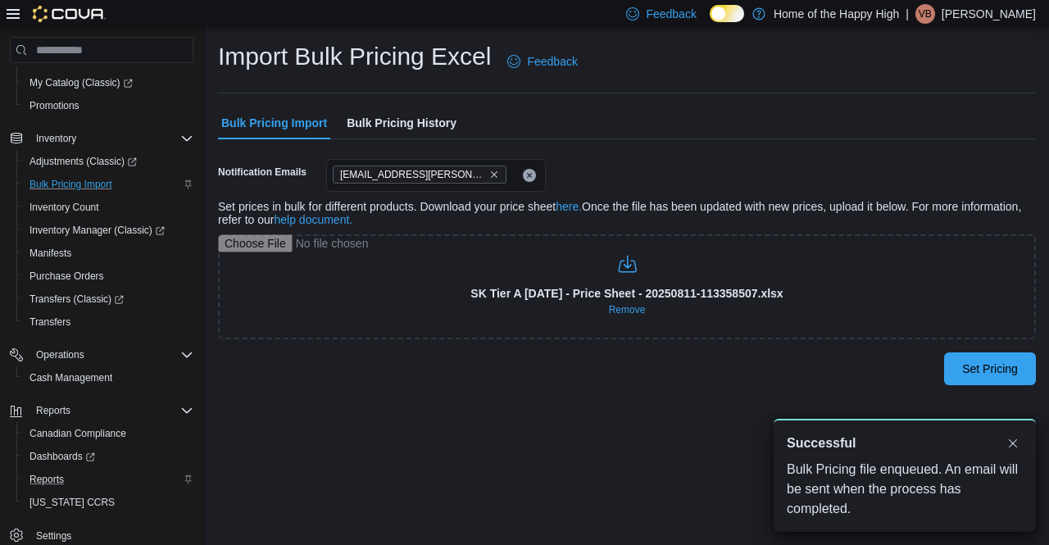
click at [419, 125] on span "Bulk Pricing History" at bounding box center [402, 123] width 110 height 33
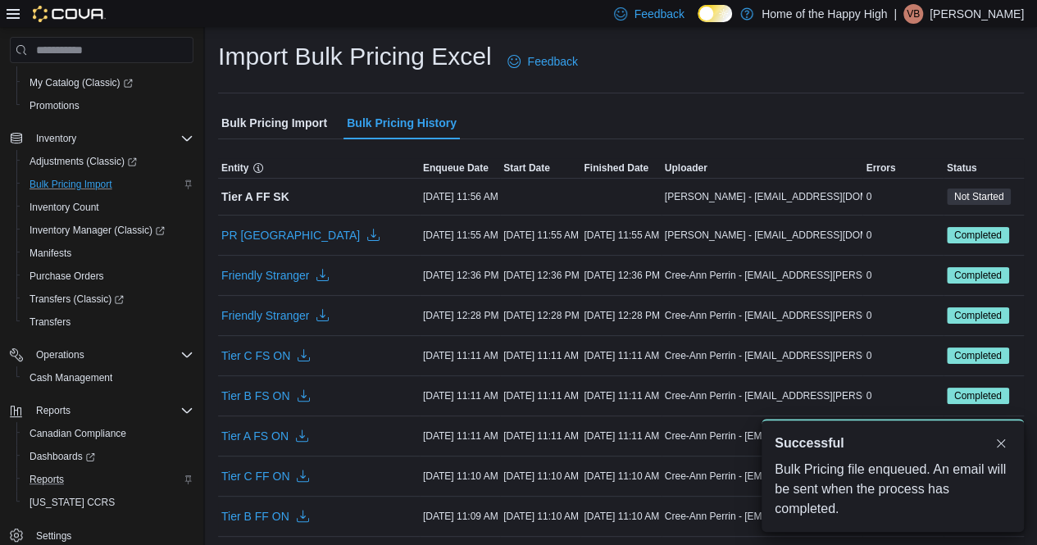
click at [306, 116] on span "Bulk Pricing Import" at bounding box center [274, 123] width 106 height 33
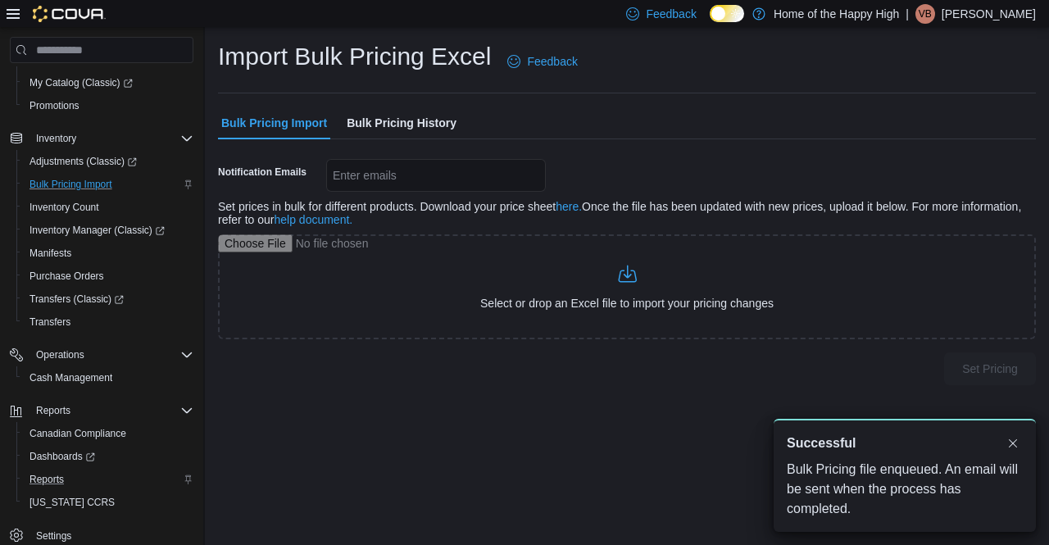
click at [412, 110] on span "Bulk Pricing History" at bounding box center [402, 123] width 110 height 33
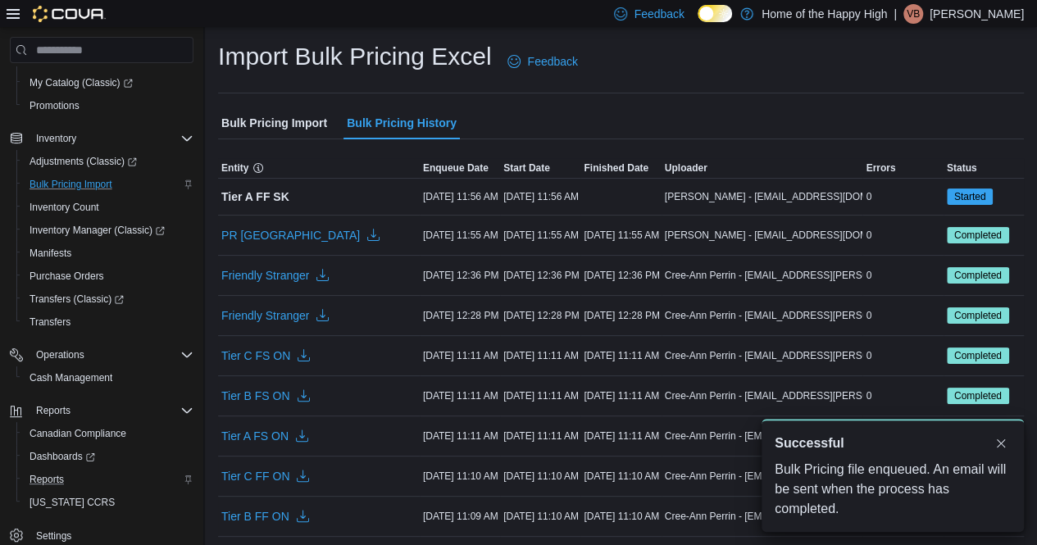
click at [276, 121] on span "Bulk Pricing Import" at bounding box center [274, 123] width 106 height 33
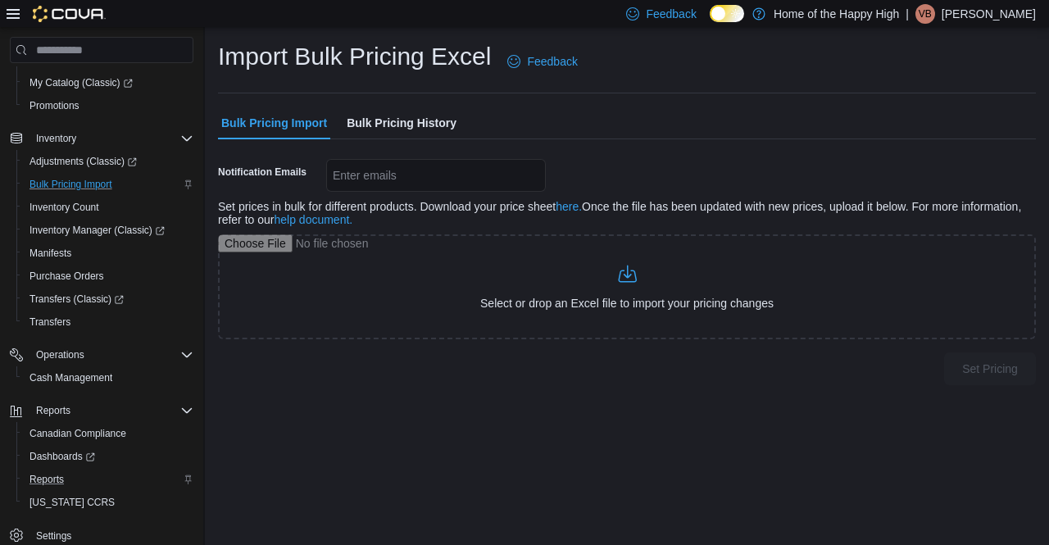
click at [412, 116] on span "Bulk Pricing History" at bounding box center [402, 123] width 110 height 33
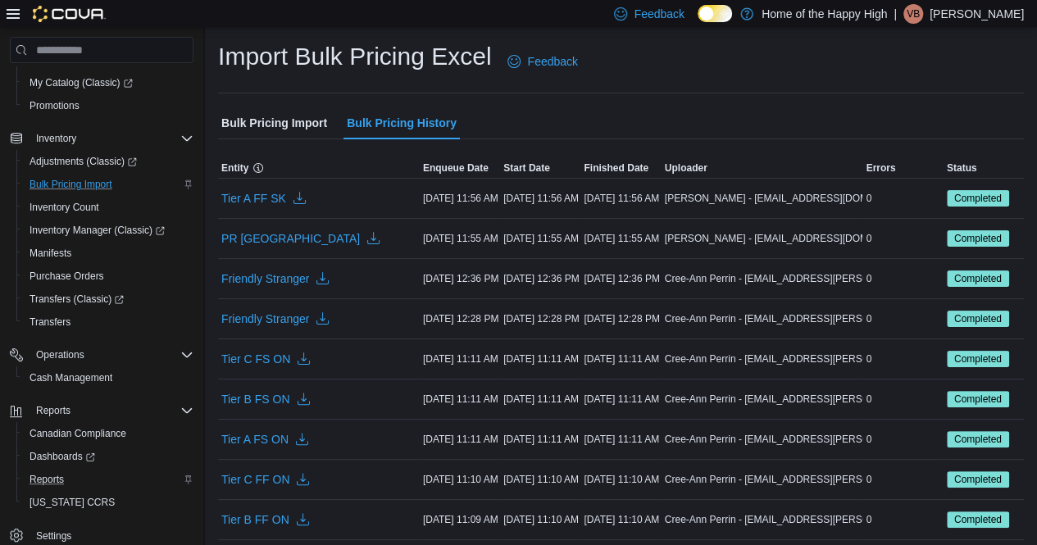
click at [294, 117] on span "Bulk Pricing Import" at bounding box center [274, 123] width 106 height 33
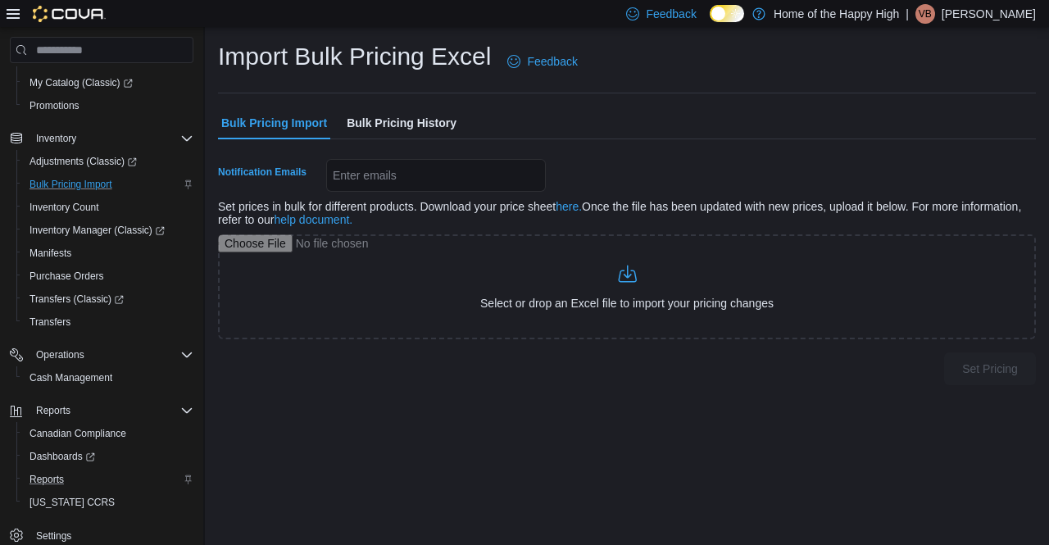
click at [344, 172] on div "Enter emails" at bounding box center [436, 175] width 220 height 33
paste input "**********"
type input "**********"
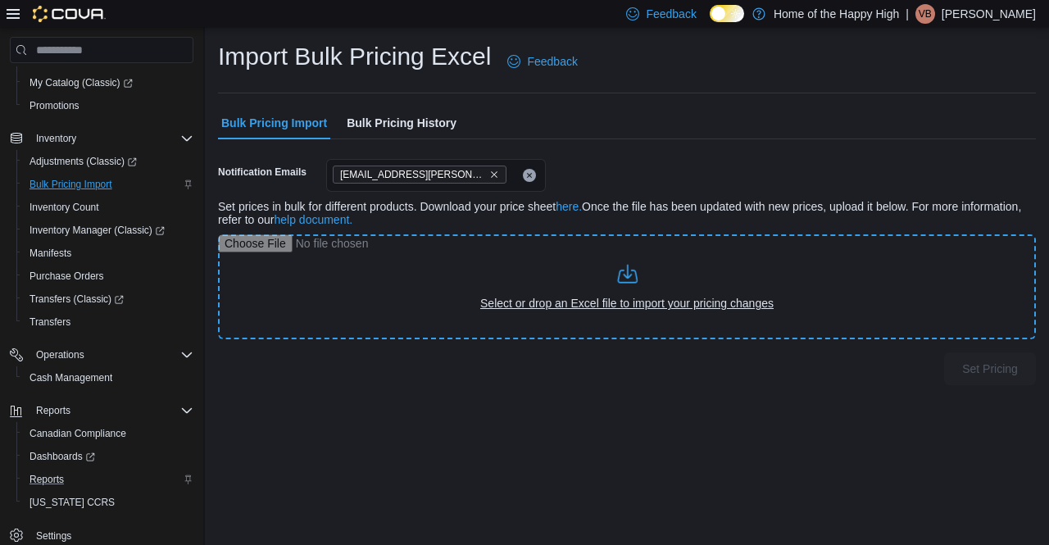
click at [396, 280] on input "file" at bounding box center [627, 286] width 818 height 105
type input "**********"
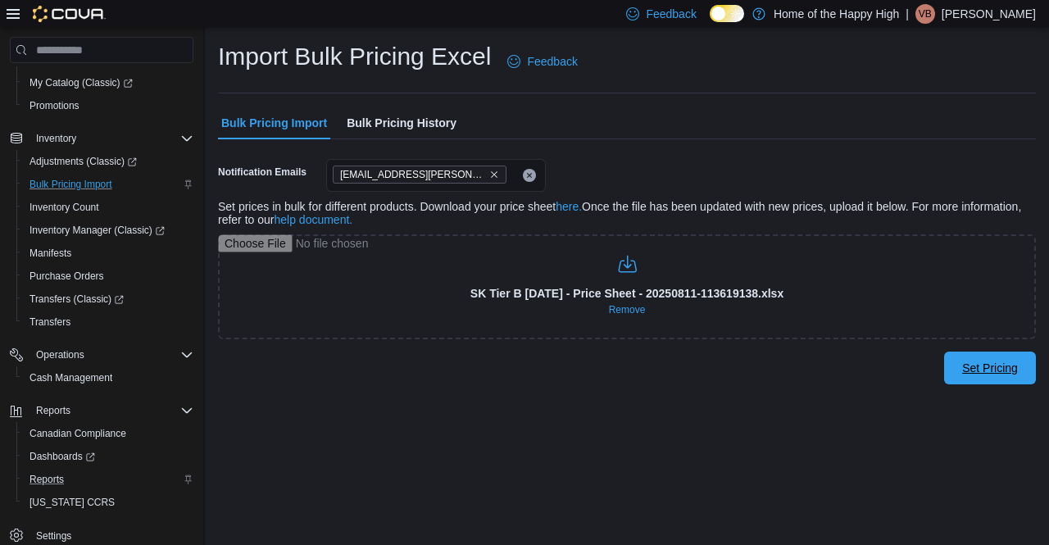
click at [973, 366] on span "Set Pricing" at bounding box center [991, 368] width 56 height 16
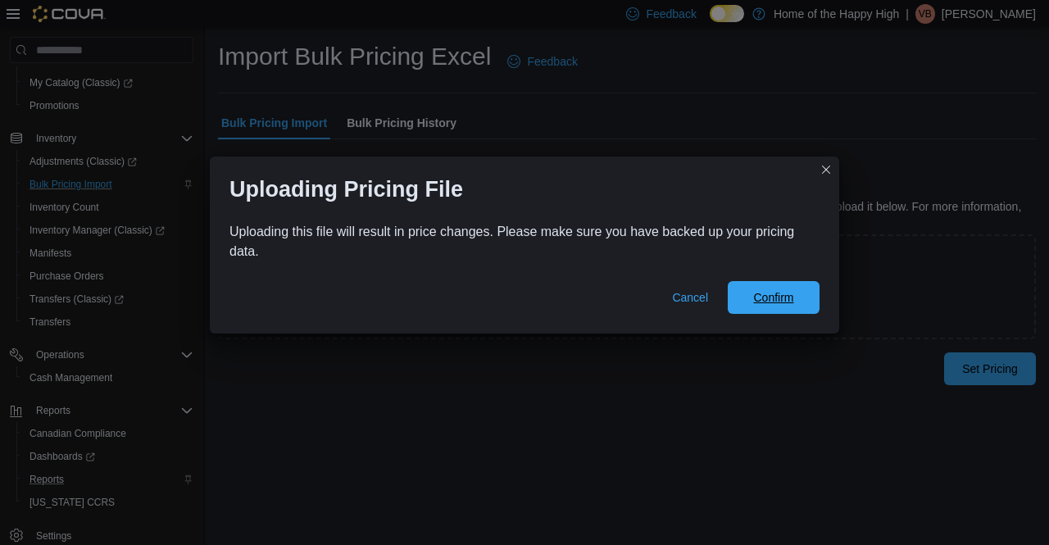
click at [787, 296] on span "Confirm" at bounding box center [773, 297] width 40 height 16
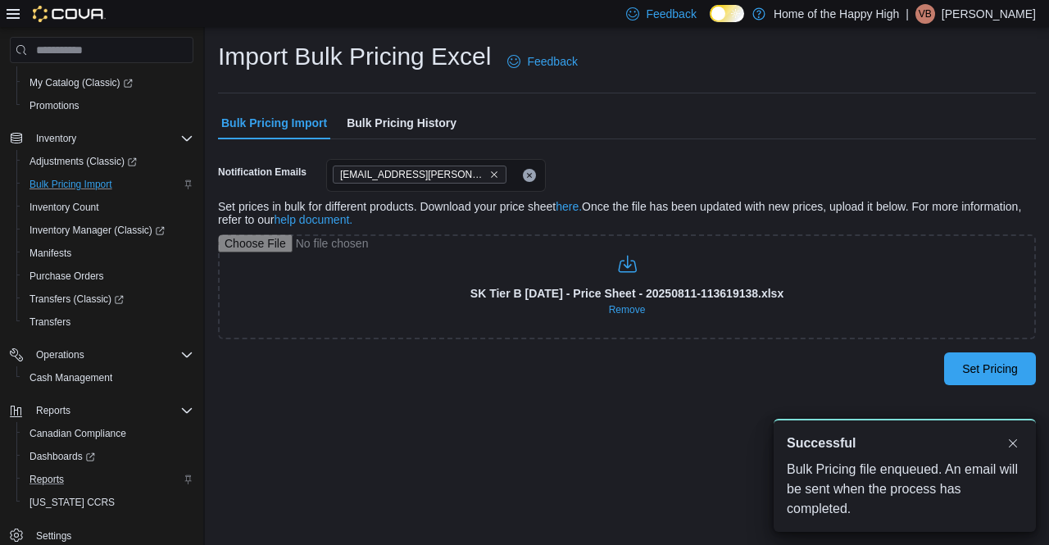
click at [438, 130] on span "Bulk Pricing History" at bounding box center [402, 123] width 110 height 33
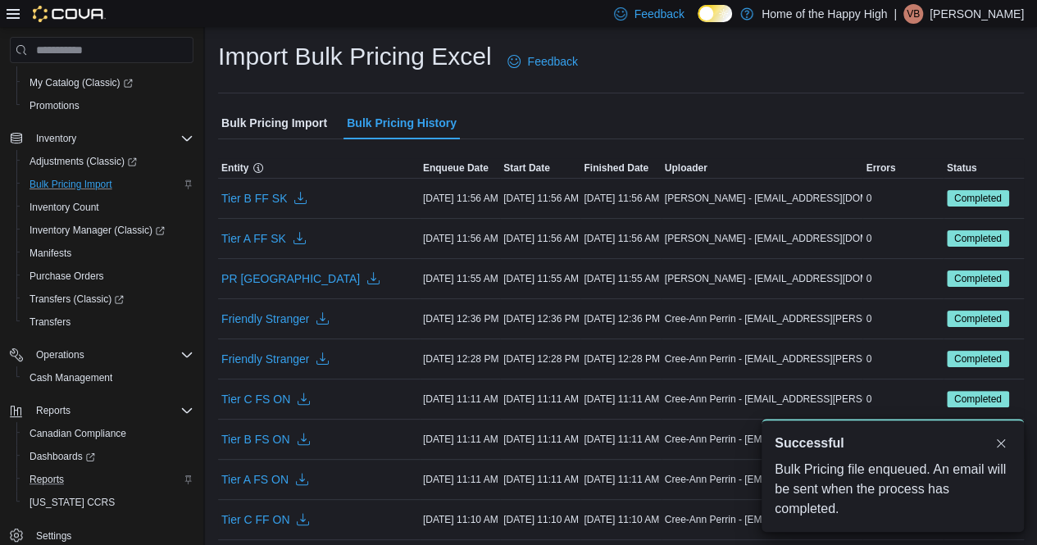
click at [297, 114] on span "Bulk Pricing Import" at bounding box center [274, 123] width 106 height 33
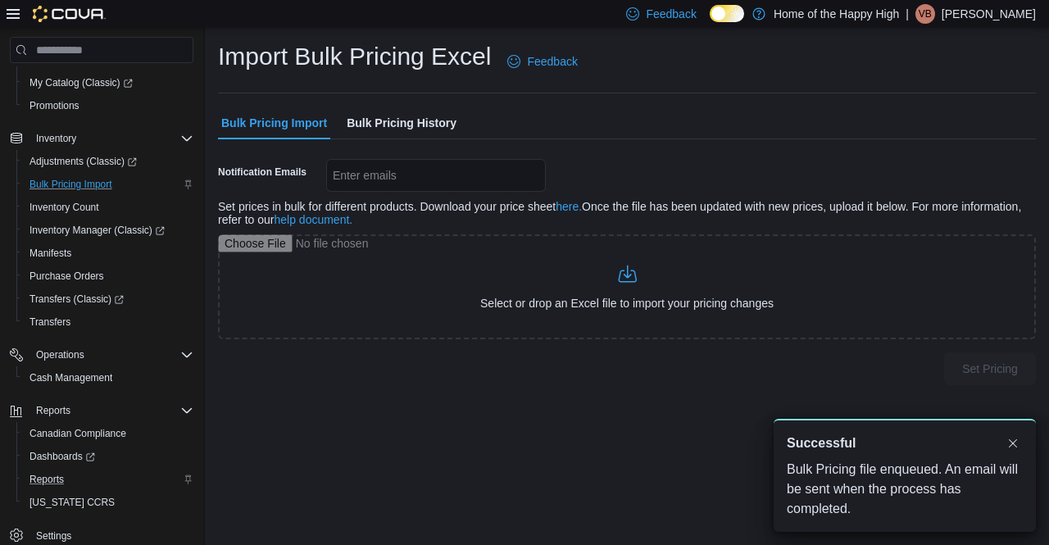
click at [402, 118] on span "Bulk Pricing History" at bounding box center [402, 123] width 110 height 33
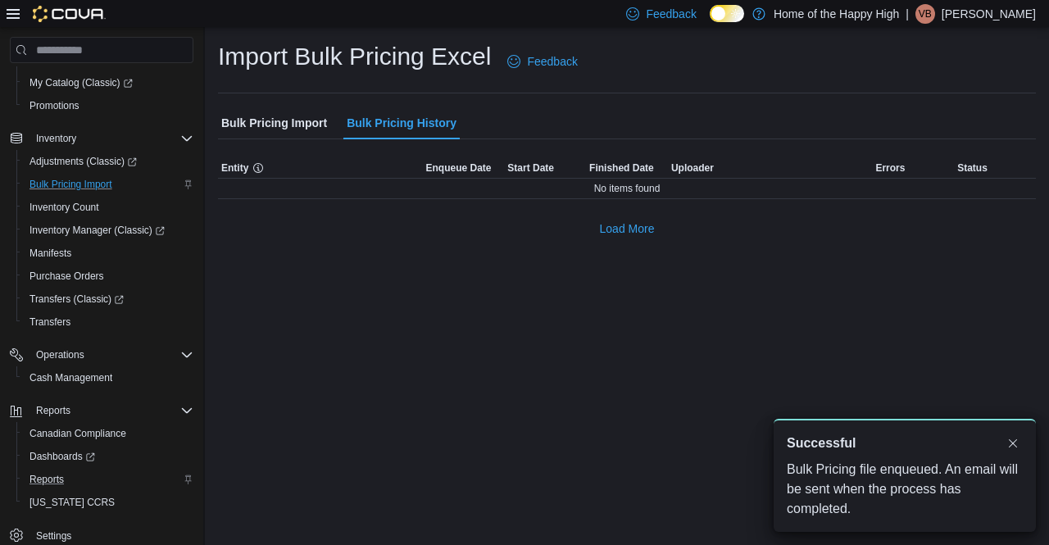
click at [279, 117] on span "Bulk Pricing Import" at bounding box center [274, 123] width 106 height 33
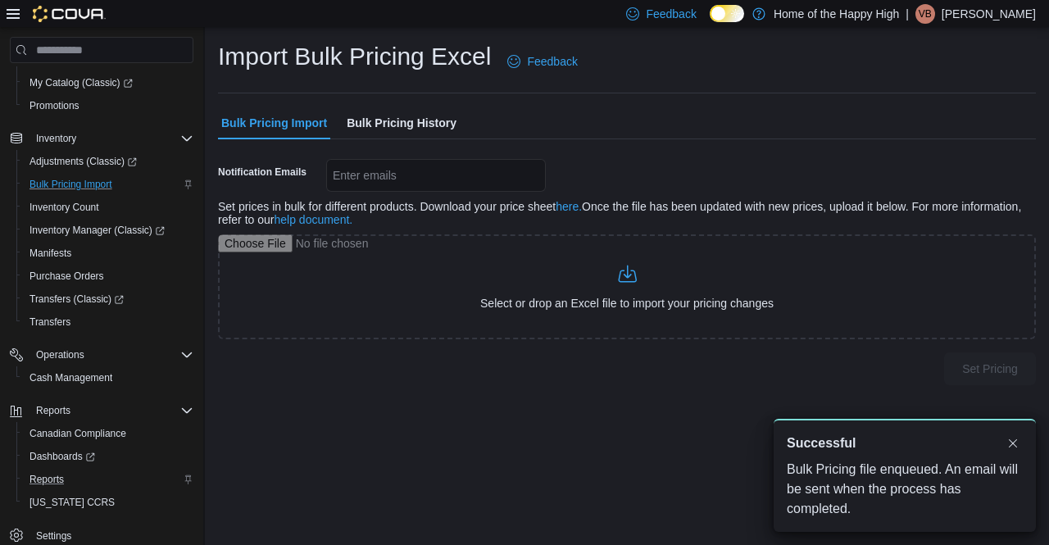
click at [388, 116] on span "Bulk Pricing History" at bounding box center [402, 123] width 110 height 33
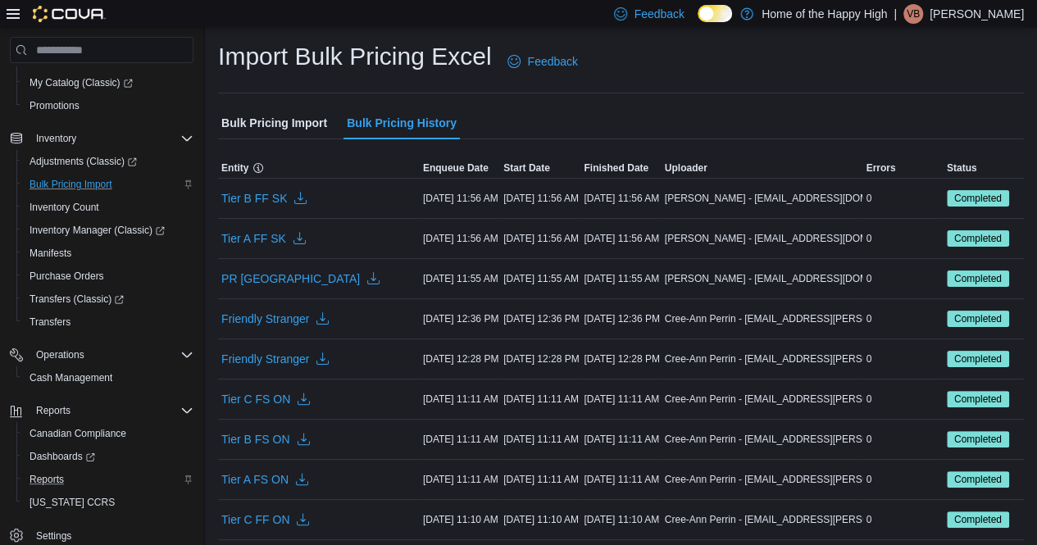
click at [270, 129] on span "Bulk Pricing Import" at bounding box center [274, 123] width 106 height 33
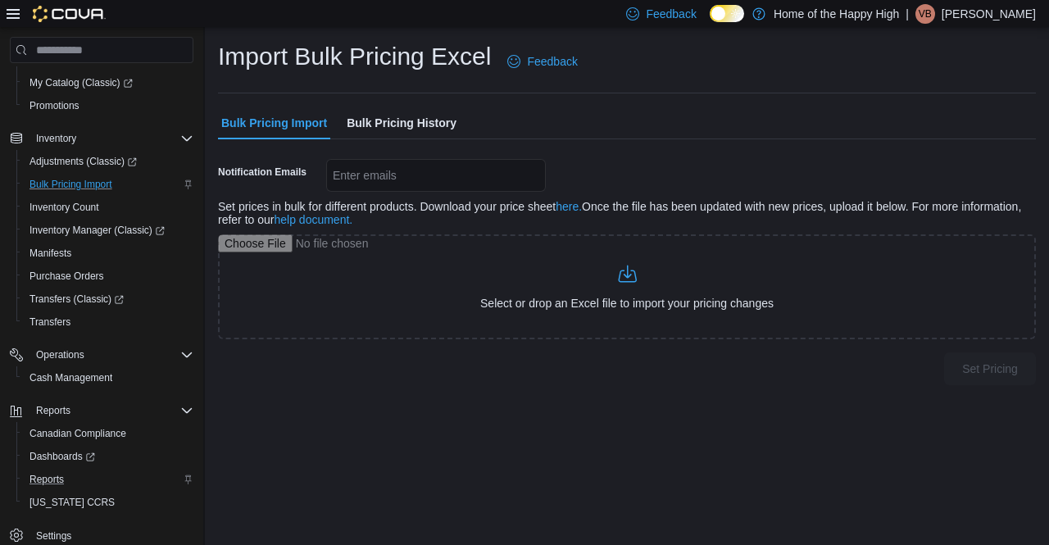
click at [385, 124] on span "Bulk Pricing History" at bounding box center [402, 123] width 110 height 33
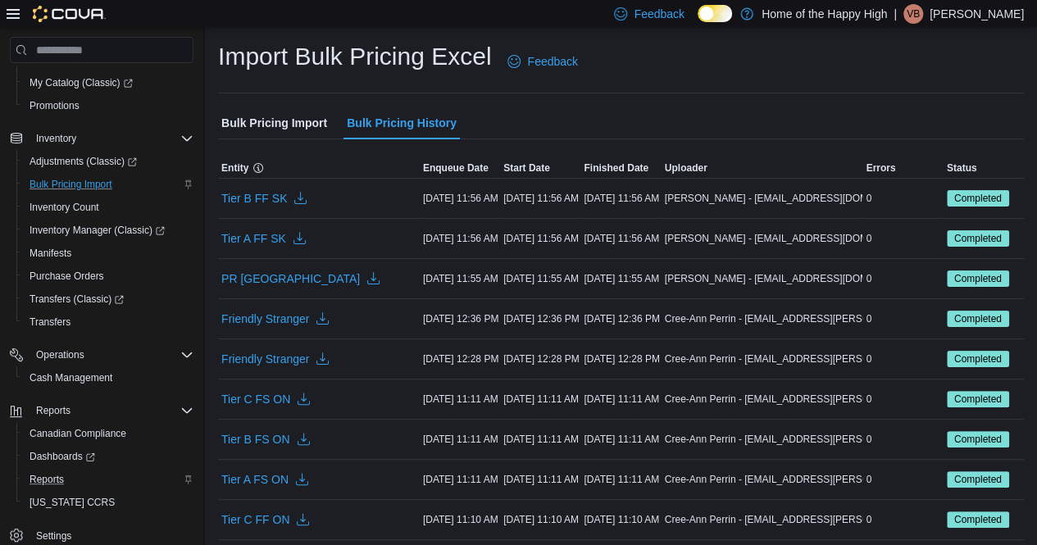
click at [250, 125] on span "Bulk Pricing Import" at bounding box center [274, 123] width 106 height 33
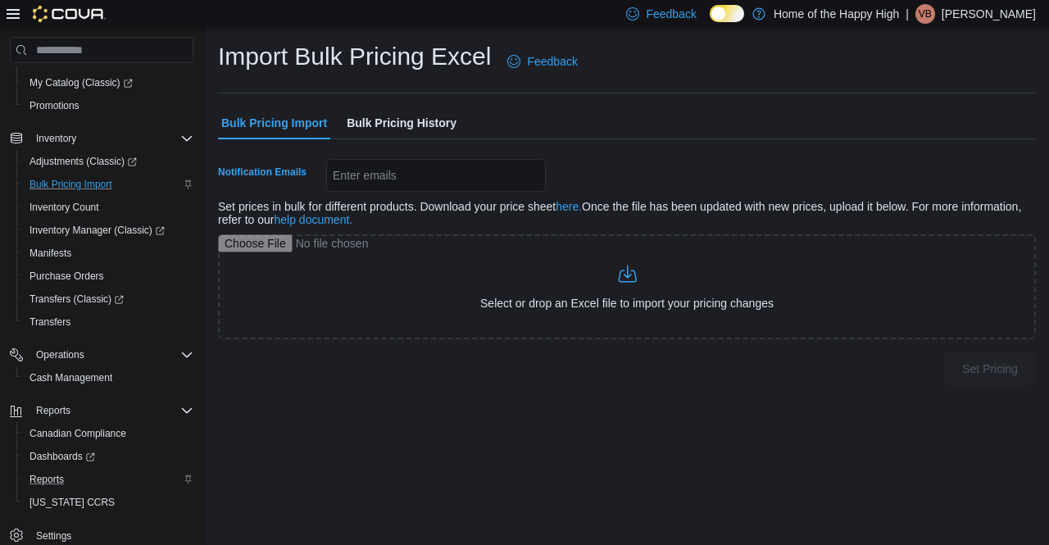
click at [375, 175] on div "Enter emails" at bounding box center [436, 175] width 220 height 33
paste input "**********"
type input "**********"
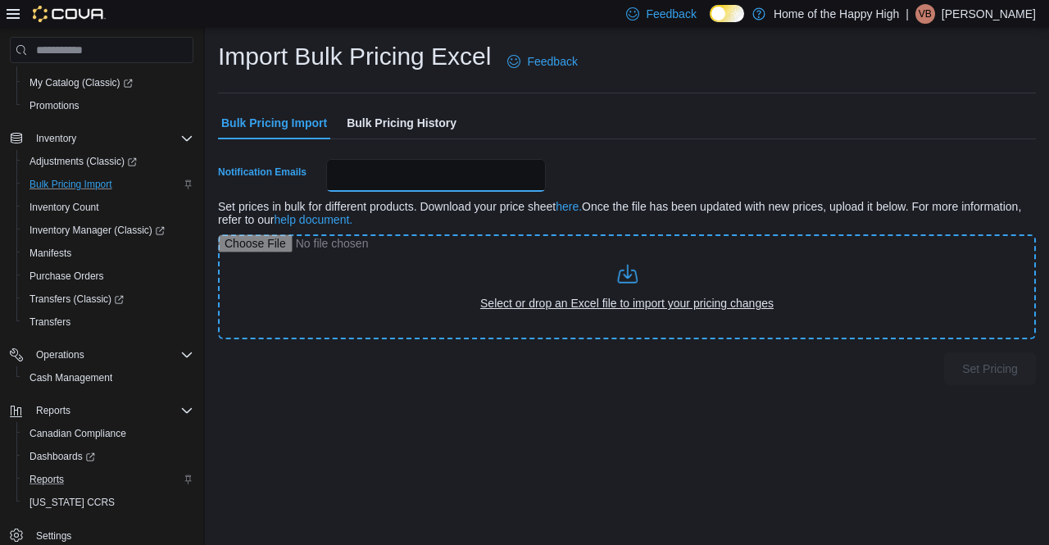
click at [444, 258] on input "file" at bounding box center [627, 286] width 818 height 105
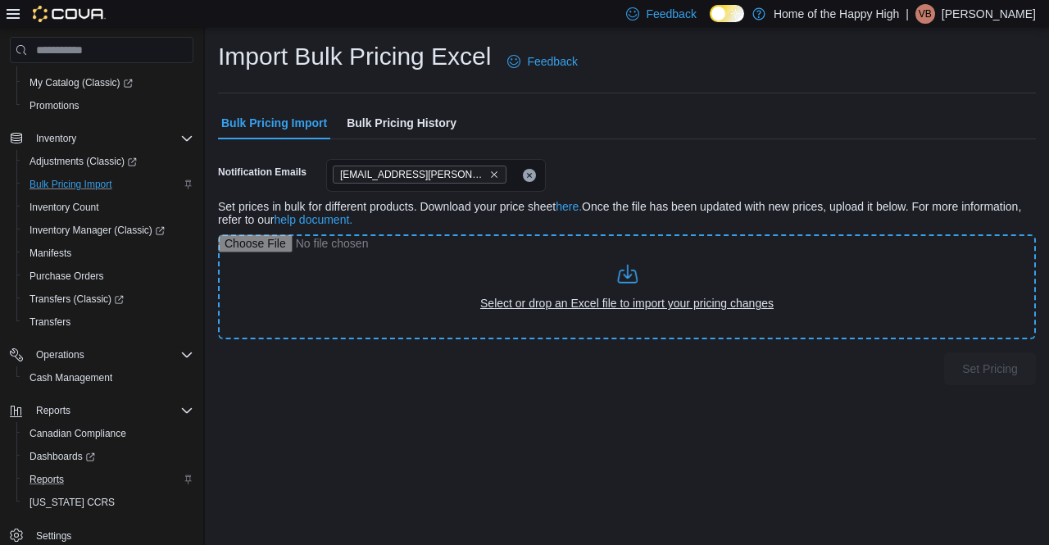
type input "**********"
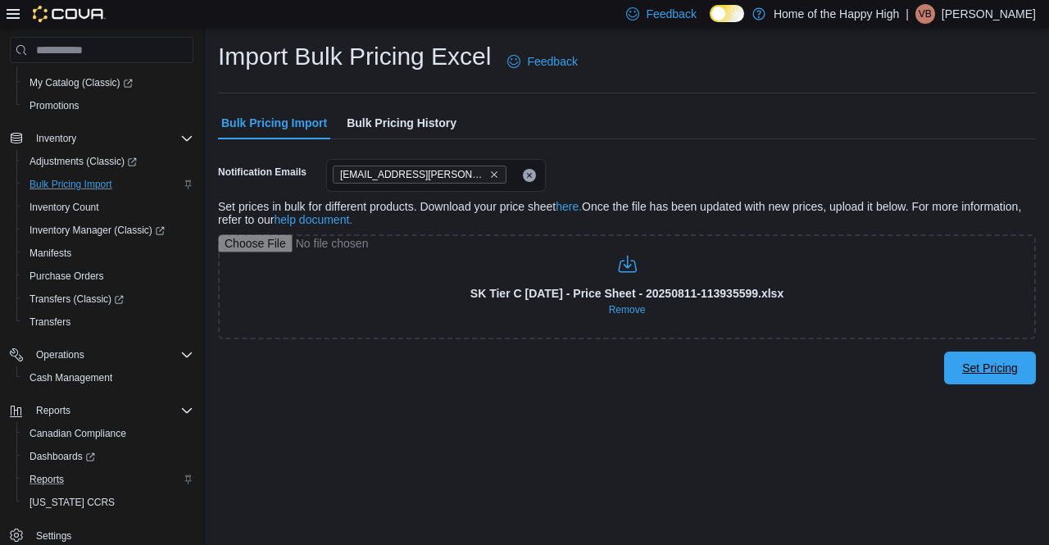
click at [990, 376] on span "Set Pricing" at bounding box center [990, 368] width 72 height 33
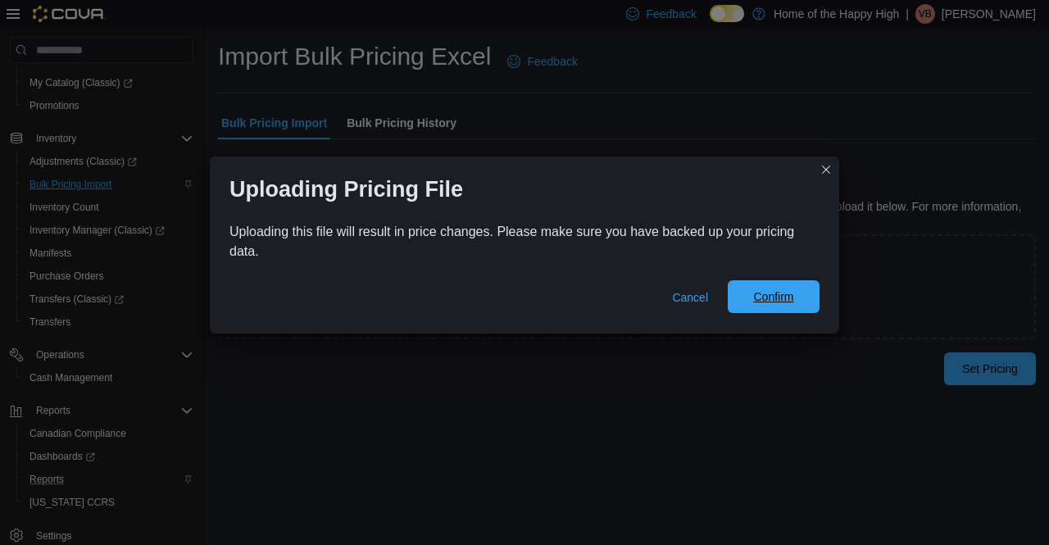
click at [762, 290] on span "Confirm" at bounding box center [773, 297] width 40 height 16
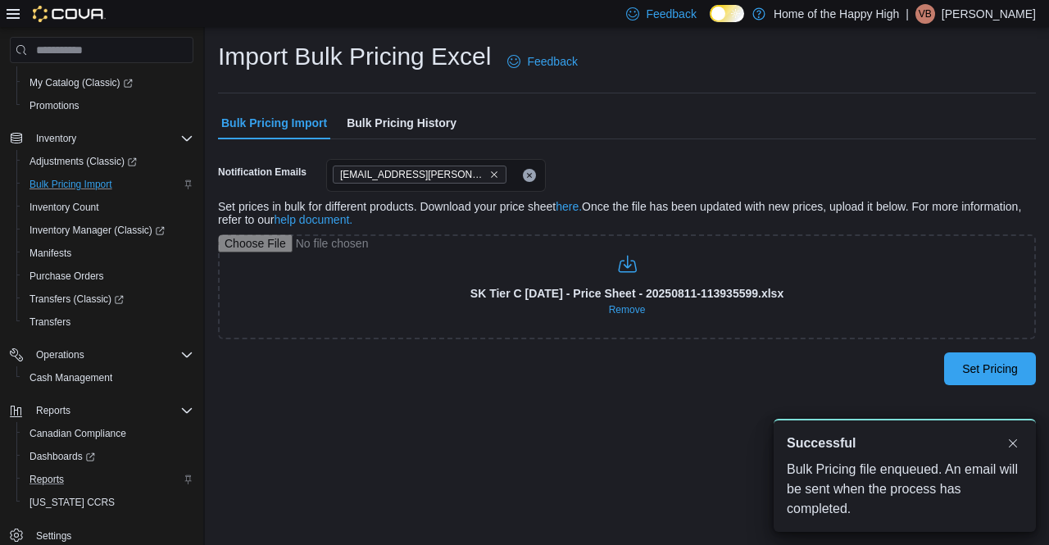
click at [430, 130] on span "Bulk Pricing History" at bounding box center [402, 123] width 110 height 33
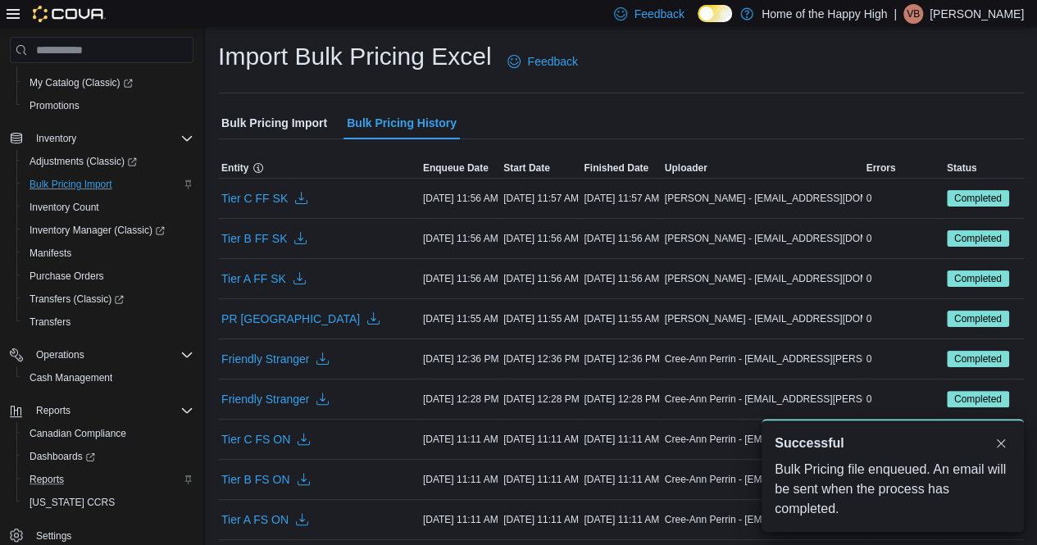
click at [297, 121] on span "Bulk Pricing Import" at bounding box center [274, 123] width 106 height 33
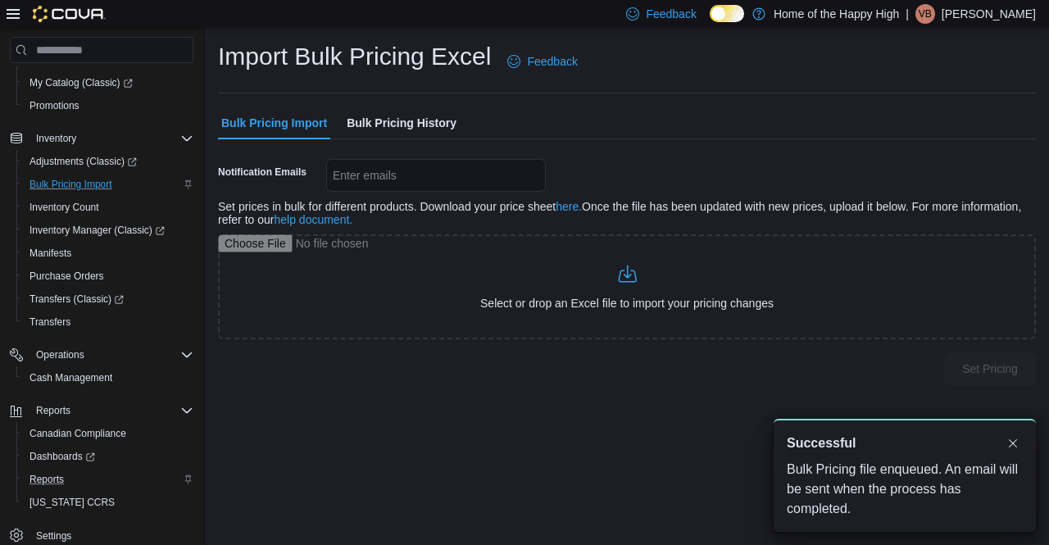
click at [408, 122] on span "Bulk Pricing History" at bounding box center [402, 123] width 110 height 33
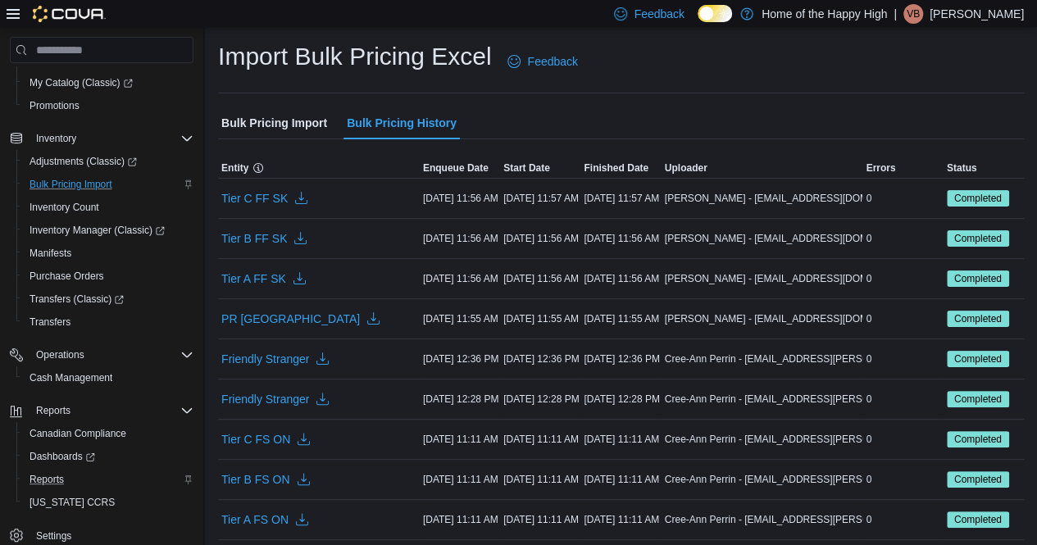
click at [287, 110] on span "Bulk Pricing Import" at bounding box center [274, 123] width 106 height 33
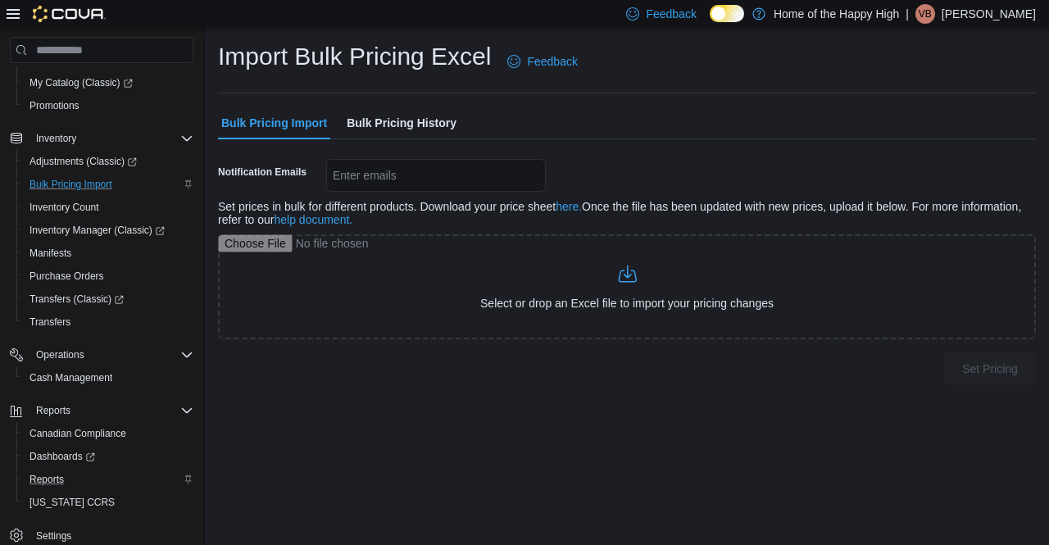
click at [400, 129] on span "Bulk Pricing History" at bounding box center [402, 123] width 110 height 33
